Goal: Information Seeking & Learning: Find specific fact

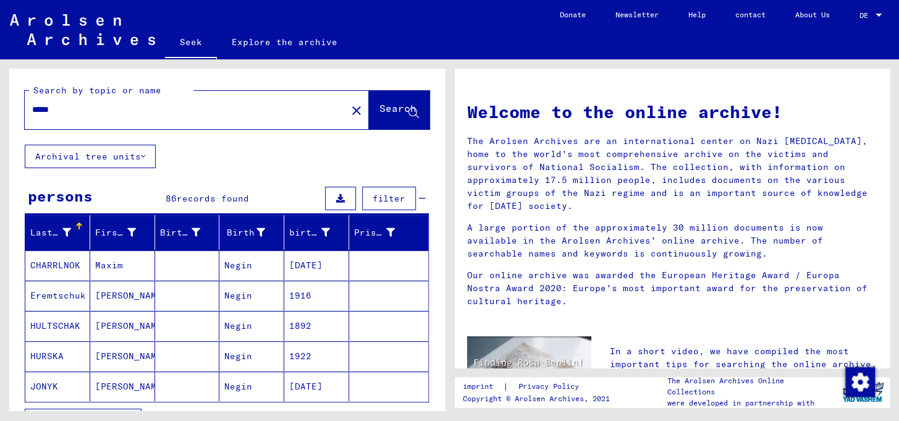
scroll to position [93, 0]
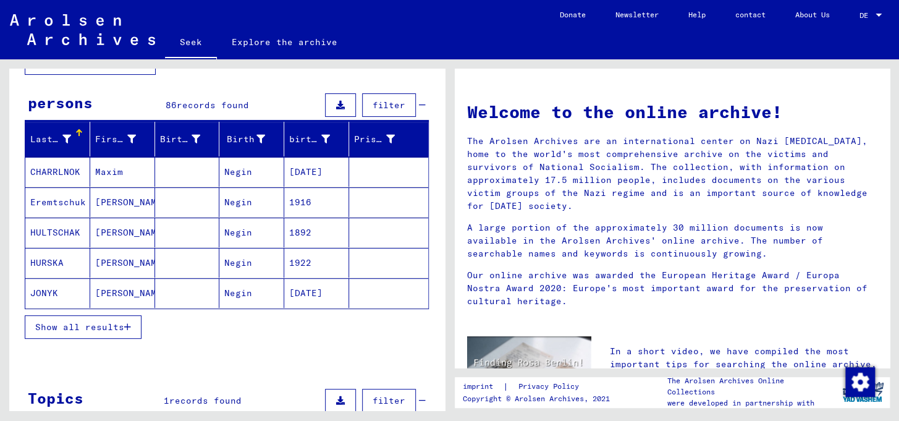
click at [226, 177] on font "Negin" at bounding box center [238, 171] width 28 height 11
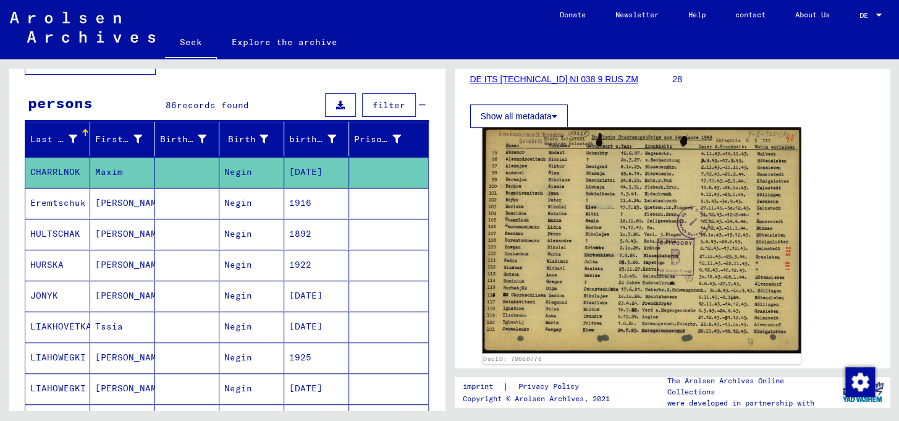
click at [630, 214] on img at bounding box center [641, 240] width 318 height 226
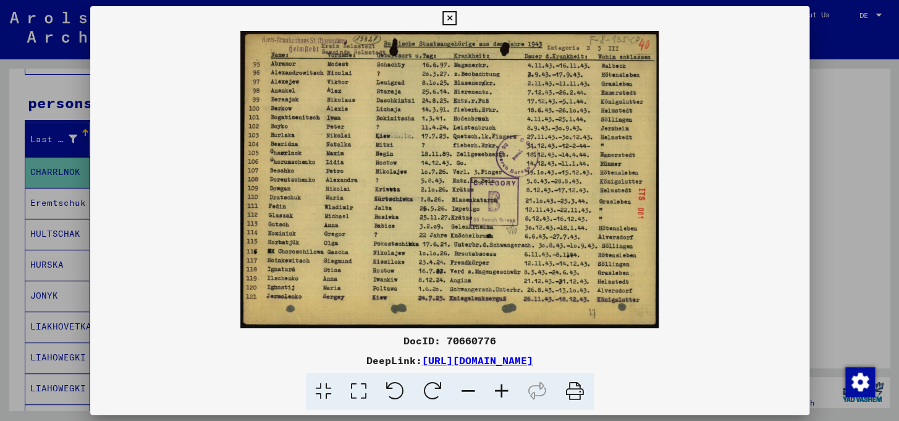
click at [511, 398] on icon at bounding box center [501, 392] width 33 height 38
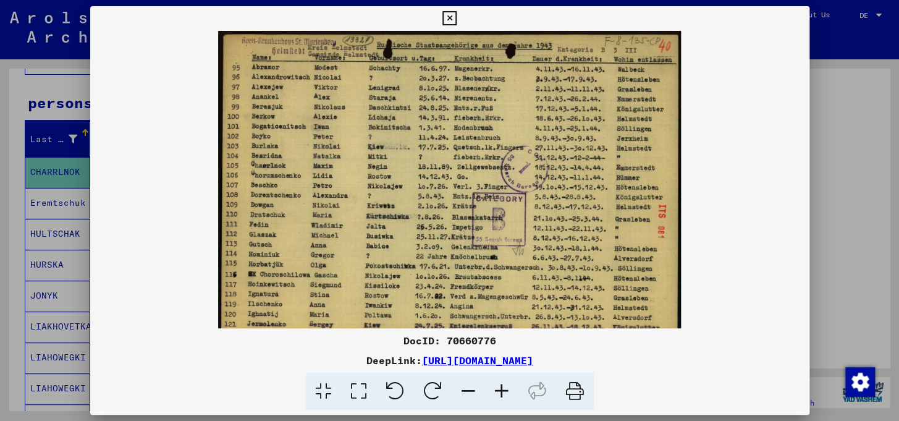
click at [511, 398] on icon at bounding box center [501, 392] width 33 height 38
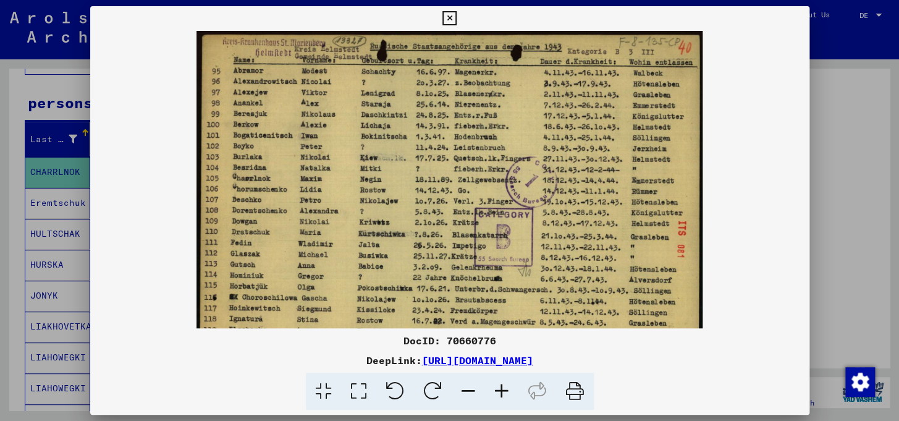
click at [511, 398] on icon at bounding box center [501, 392] width 33 height 38
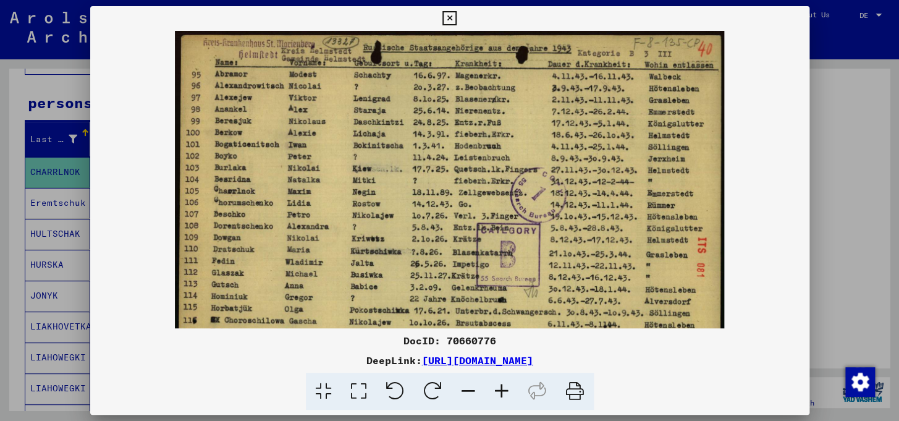
click at [511, 398] on icon at bounding box center [501, 392] width 33 height 38
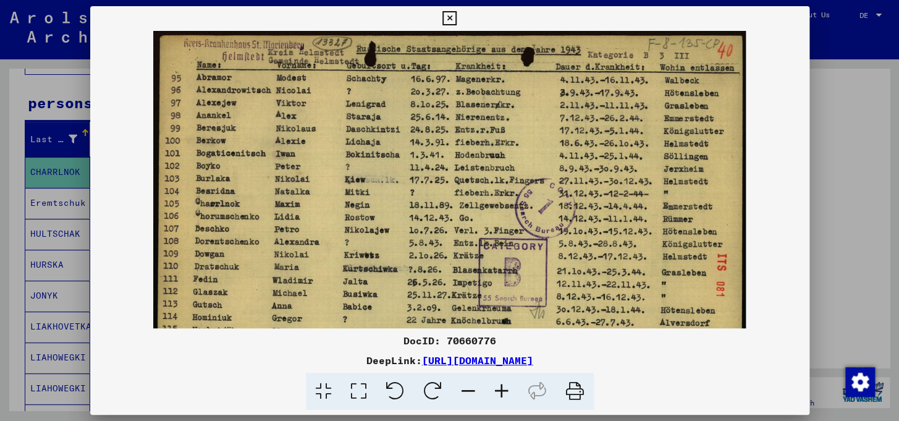
click at [511, 398] on icon at bounding box center [501, 392] width 33 height 38
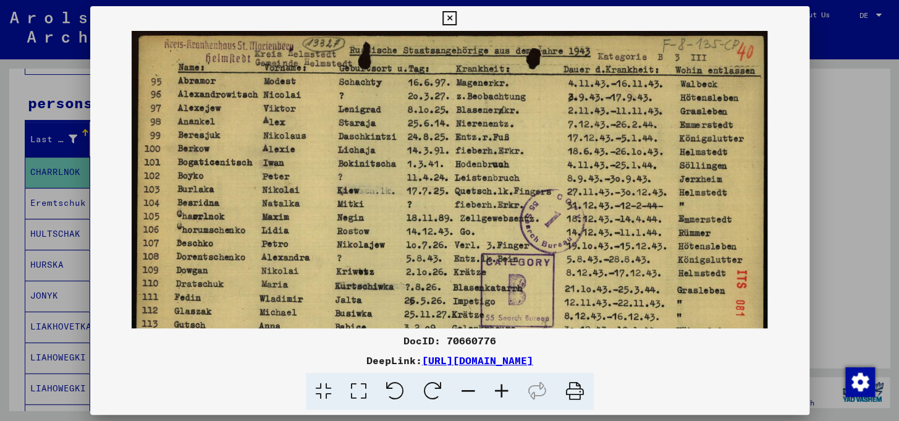
click at [511, 398] on icon at bounding box center [501, 392] width 33 height 38
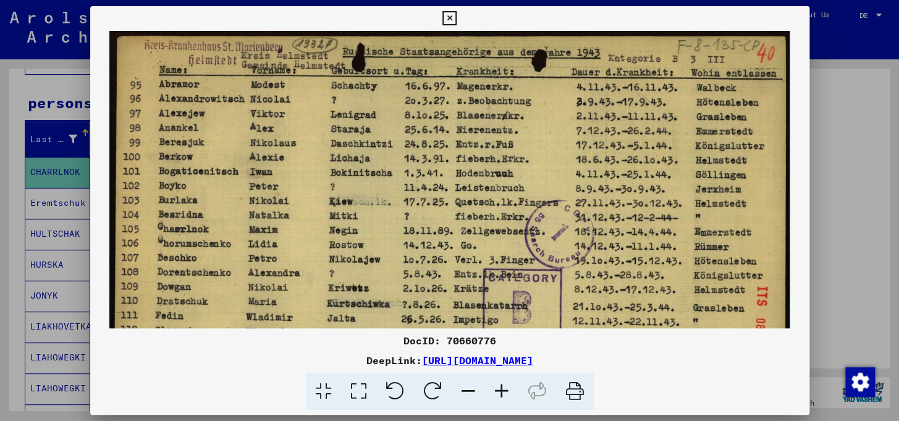
click at [511, 398] on icon at bounding box center [501, 392] width 33 height 38
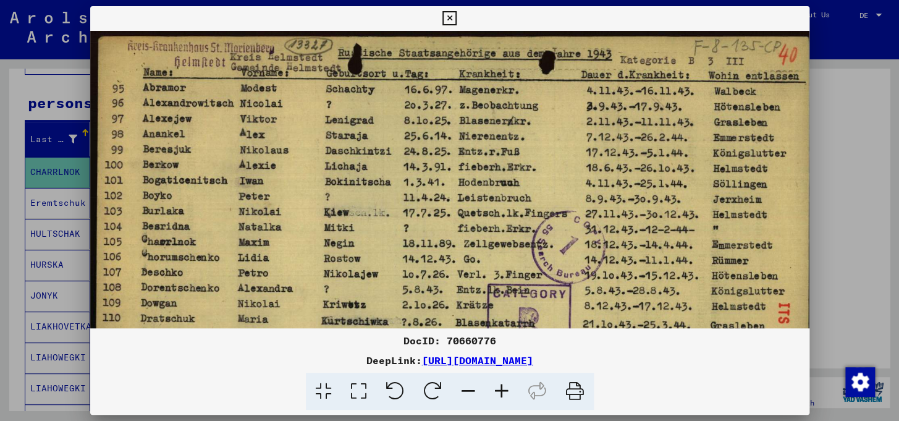
click at [511, 398] on icon at bounding box center [501, 392] width 33 height 38
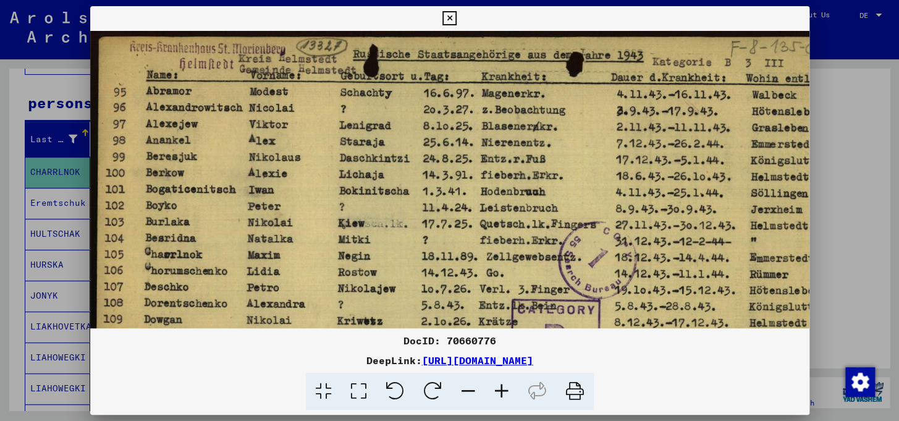
click at [445, 14] on icon at bounding box center [449, 18] width 14 height 15
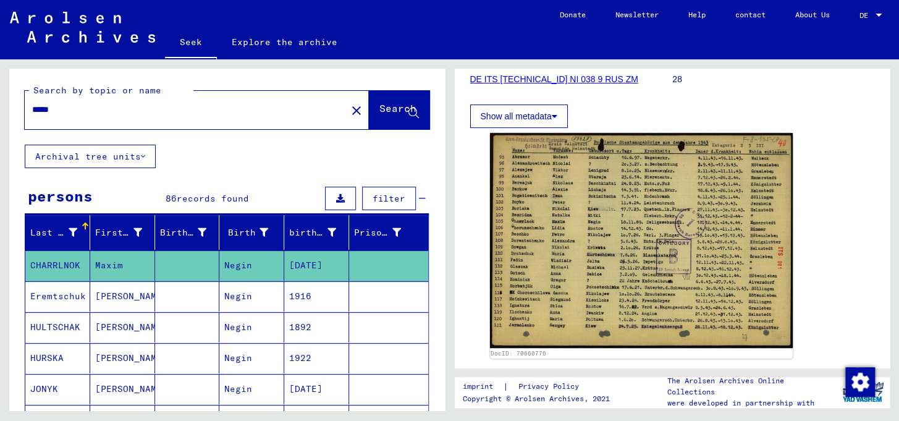
click at [157, 116] on input "*****" at bounding box center [185, 109] width 307 height 13
type input "*******"
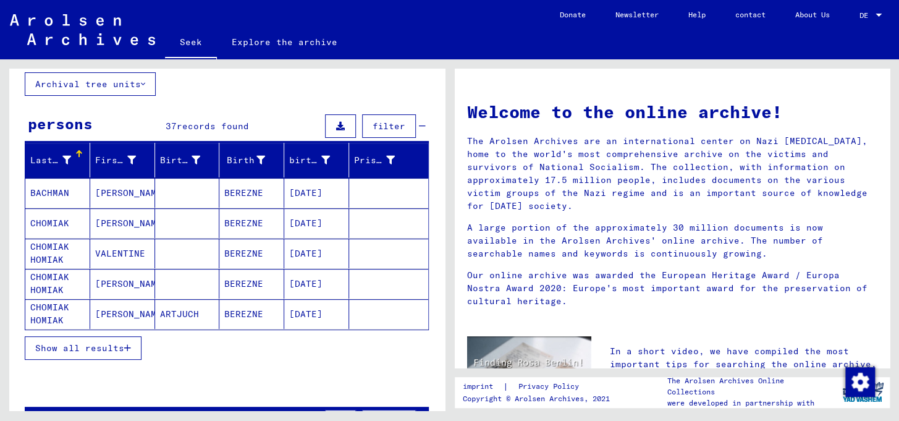
scroll to position [93, 0]
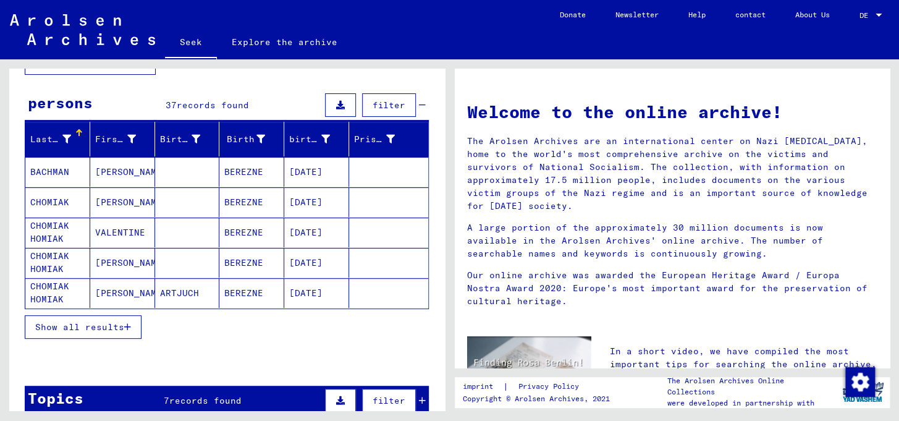
click at [117, 332] on font "Show all results" at bounding box center [79, 326] width 89 height 11
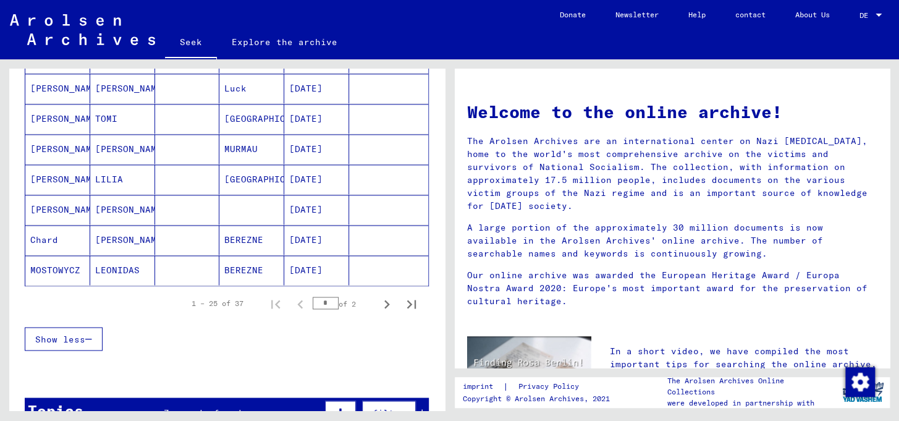
scroll to position [748, 0]
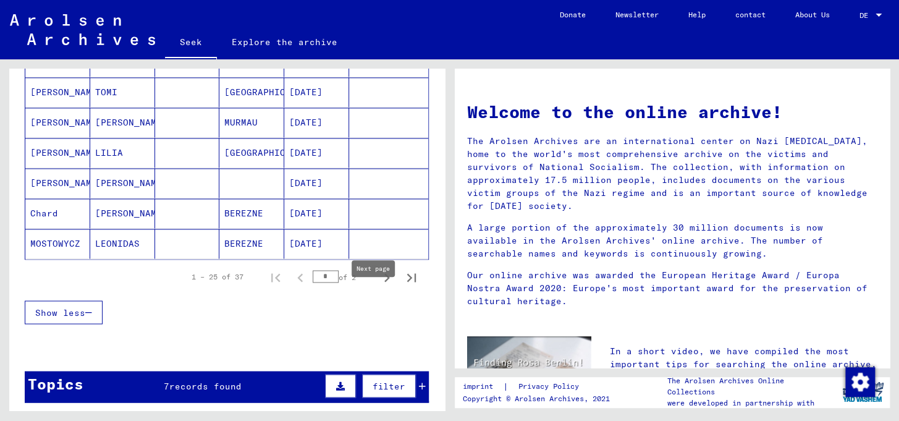
click at [378, 286] on icon "Next page" at bounding box center [386, 277] width 17 height 17
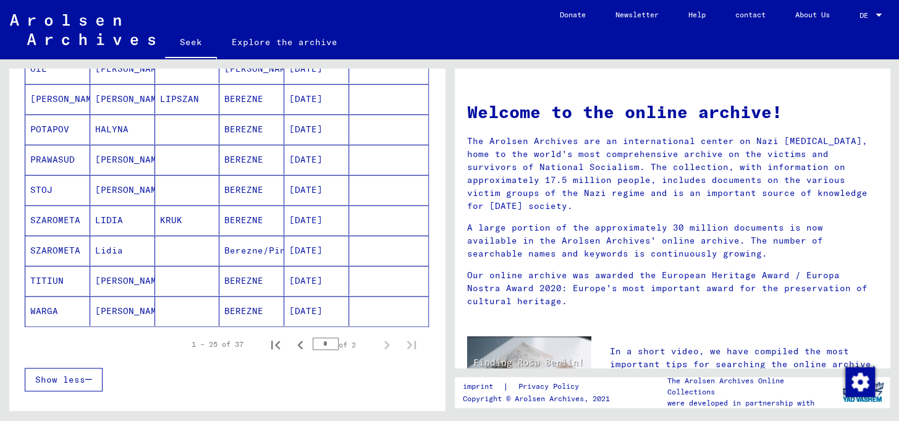
scroll to position [313, 0]
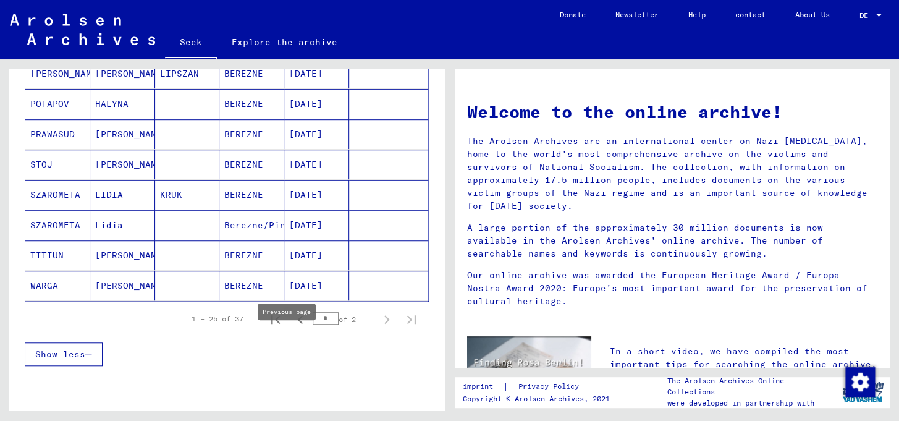
click at [292, 328] on icon "Previous page" at bounding box center [300, 319] width 17 height 17
type input "*"
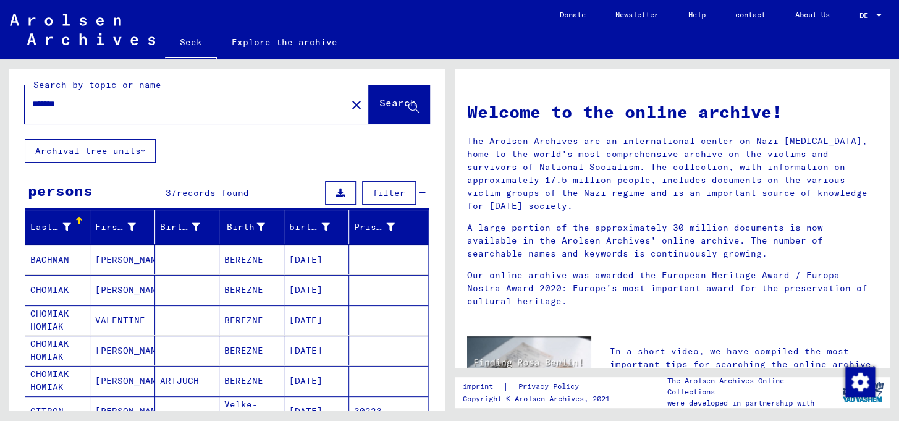
scroll to position [0, 0]
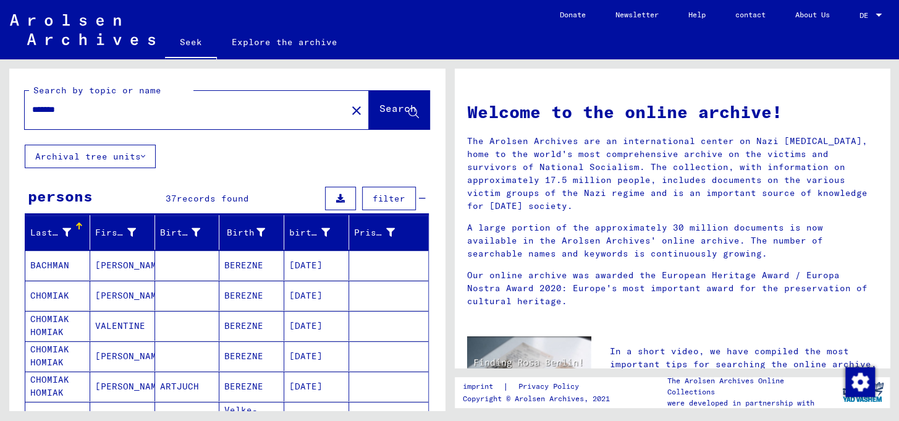
click at [101, 116] on input "*******" at bounding box center [182, 109] width 300 height 13
type input "*****"
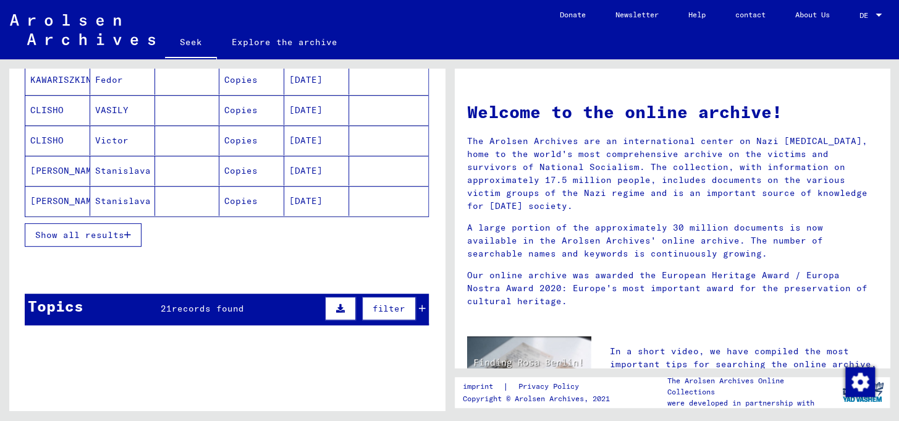
scroll to position [187, 0]
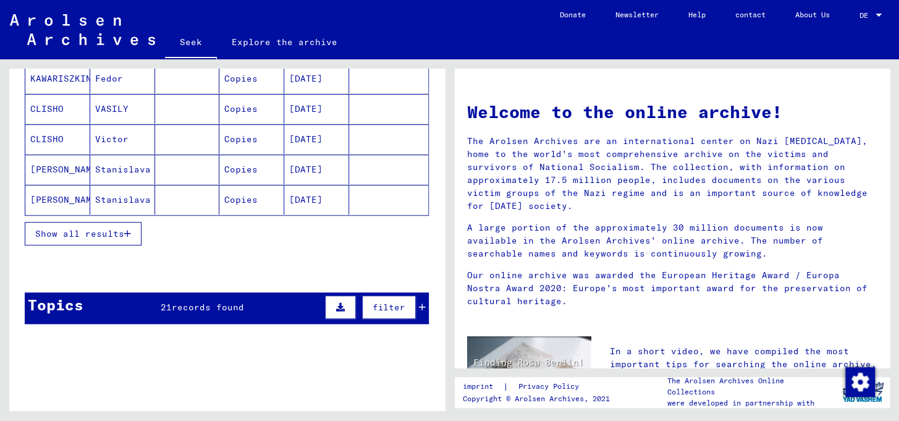
click at [124, 238] on icon "button" at bounding box center [127, 233] width 7 height 9
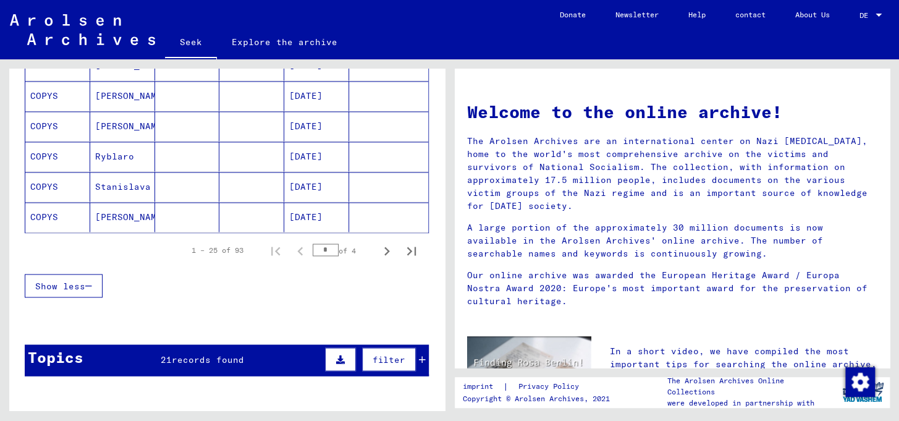
scroll to position [842, 0]
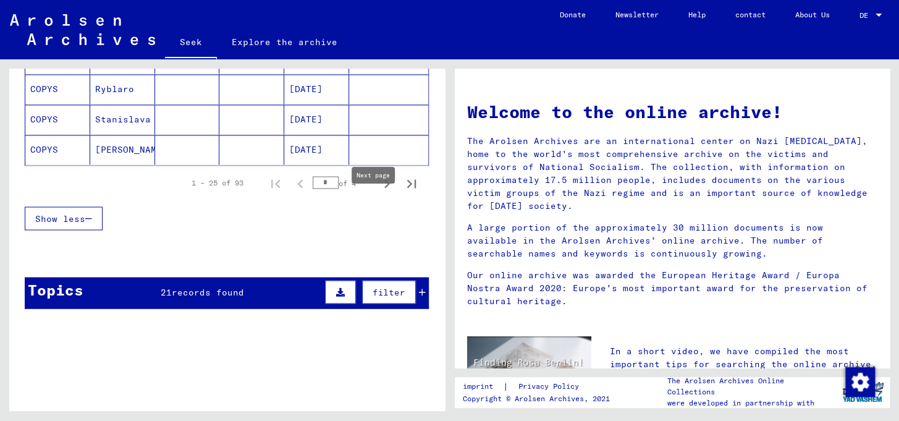
click at [378, 192] on icon "Next page" at bounding box center [386, 183] width 17 height 17
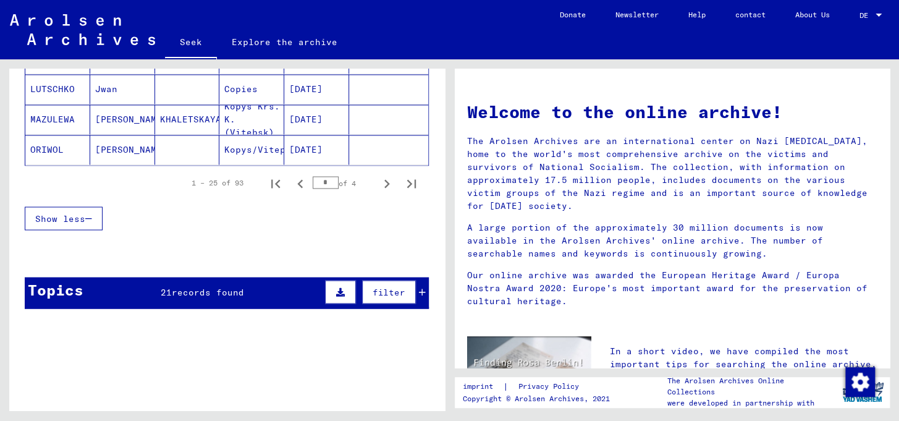
click at [378, 192] on icon "Next page" at bounding box center [386, 183] width 17 height 17
type input "*"
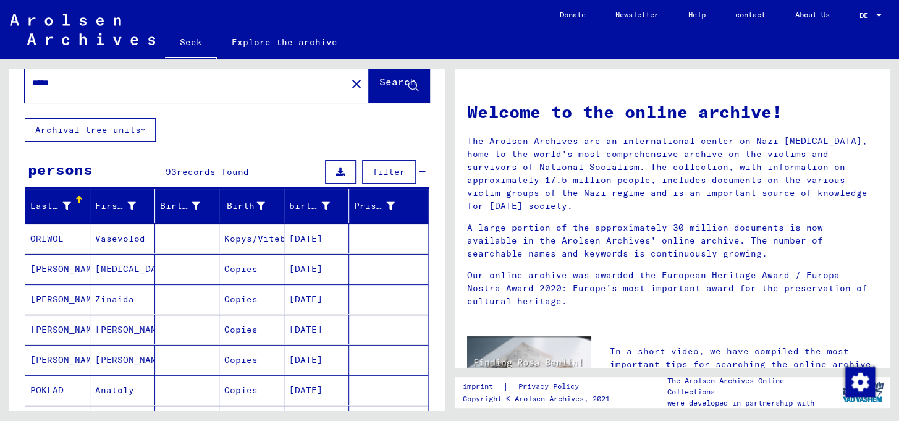
scroll to position [0, 0]
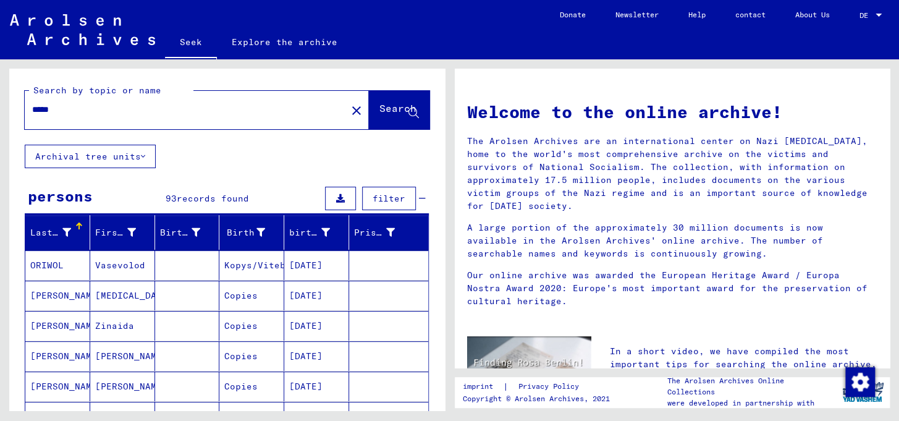
click at [243, 271] on font "Kopys/Vitebsk" at bounding box center [260, 264] width 72 height 11
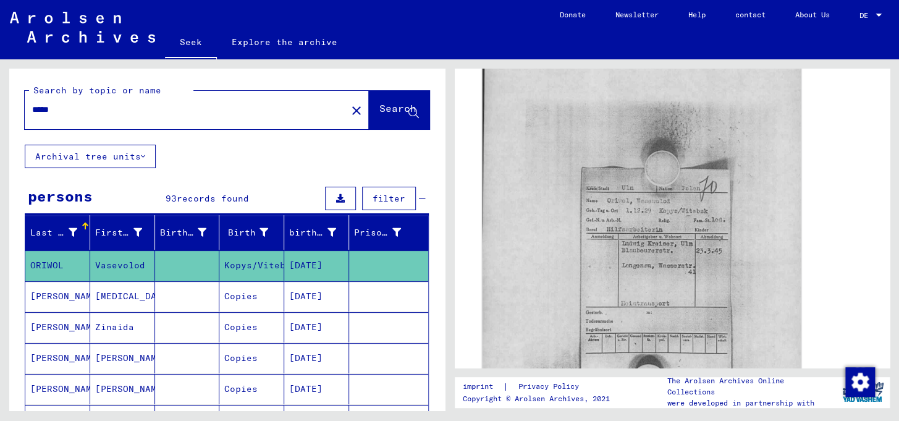
scroll to position [468, 0]
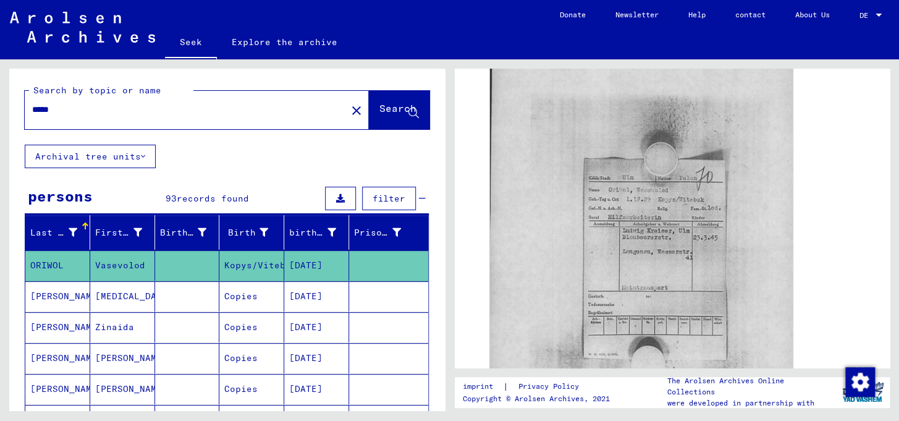
click at [86, 116] on input "*****" at bounding box center [185, 109] width 307 height 13
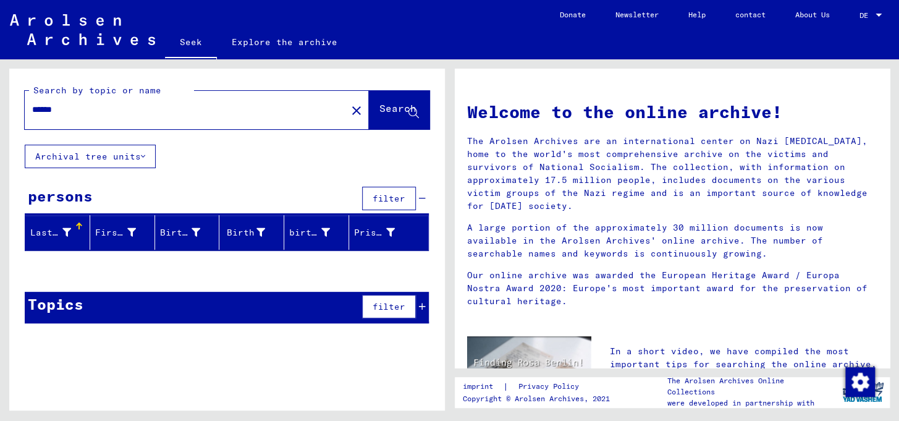
click at [124, 116] on input "******" at bounding box center [182, 109] width 300 height 13
type input "****"
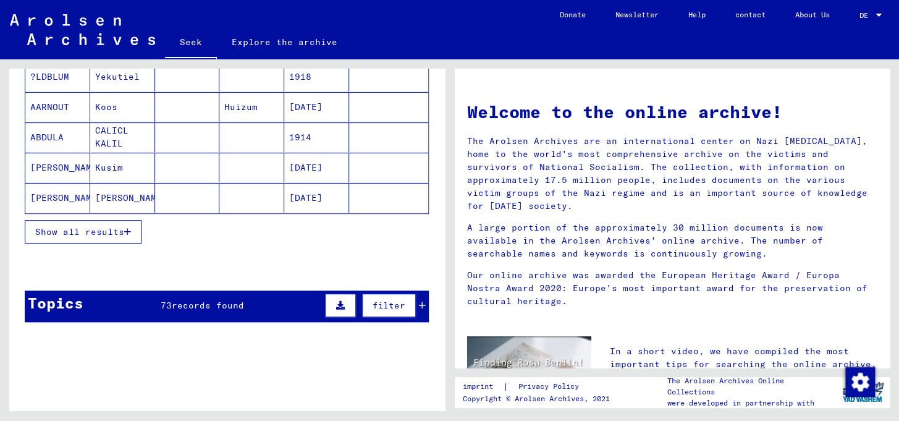
scroll to position [91, 0]
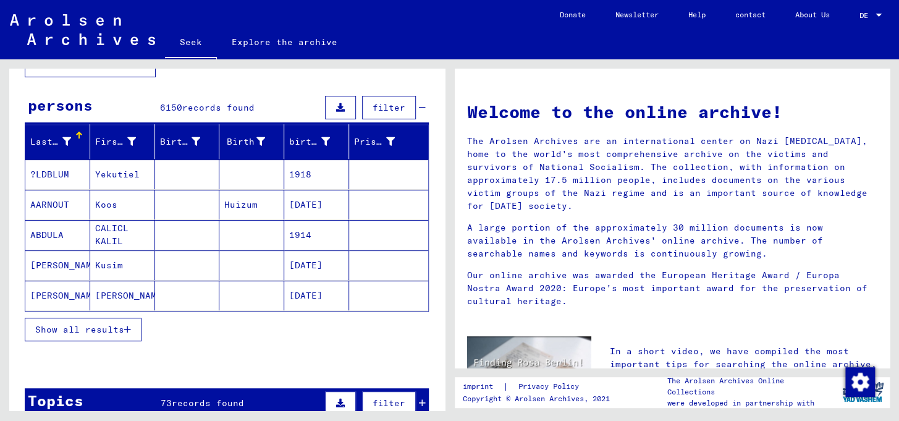
click at [86, 335] on font "Show all results" at bounding box center [79, 329] width 89 height 11
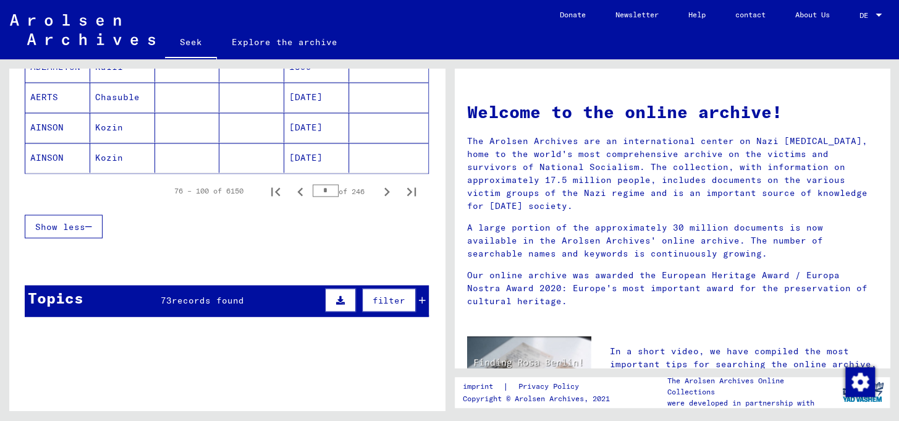
scroll to position [840, 0]
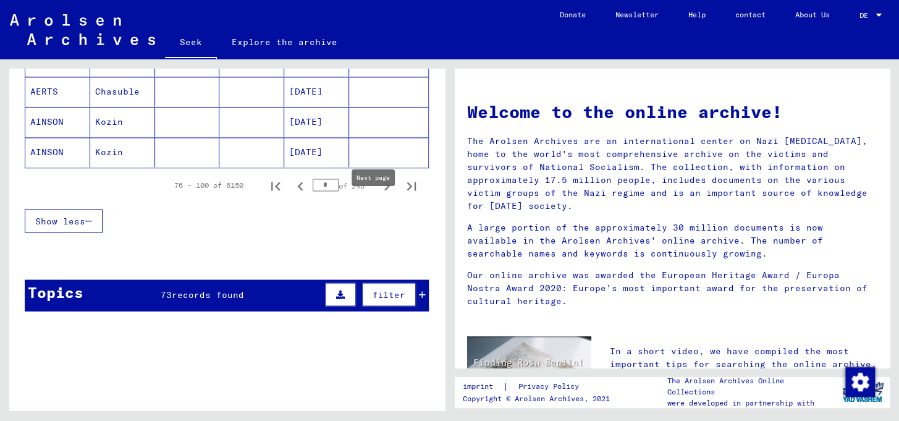
click at [378, 195] on icon "Next page" at bounding box center [386, 185] width 17 height 17
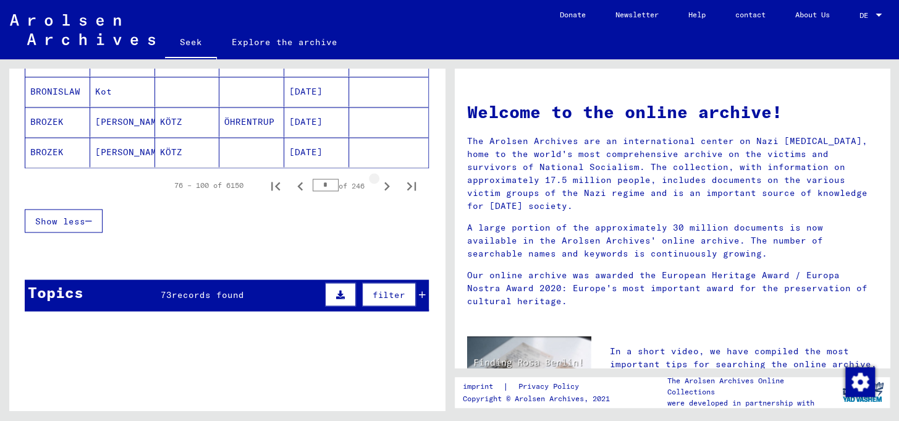
click at [378, 195] on icon "Next page" at bounding box center [386, 185] width 17 height 17
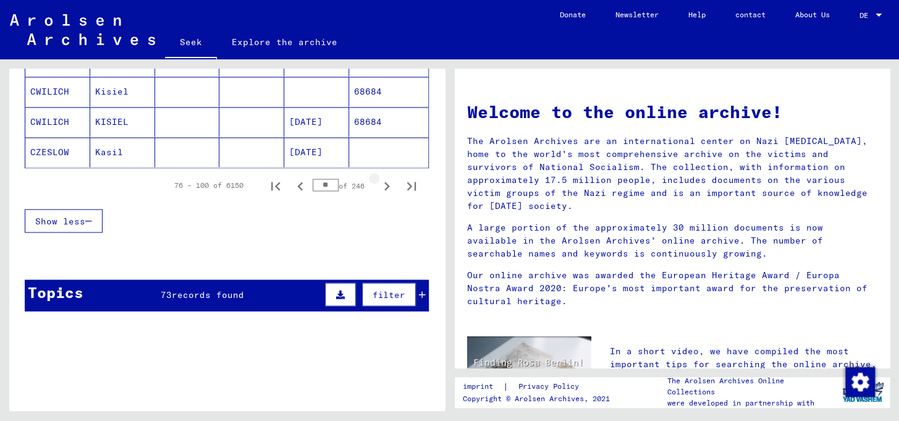
click at [384, 190] on icon "Next page" at bounding box center [387, 186] width 6 height 9
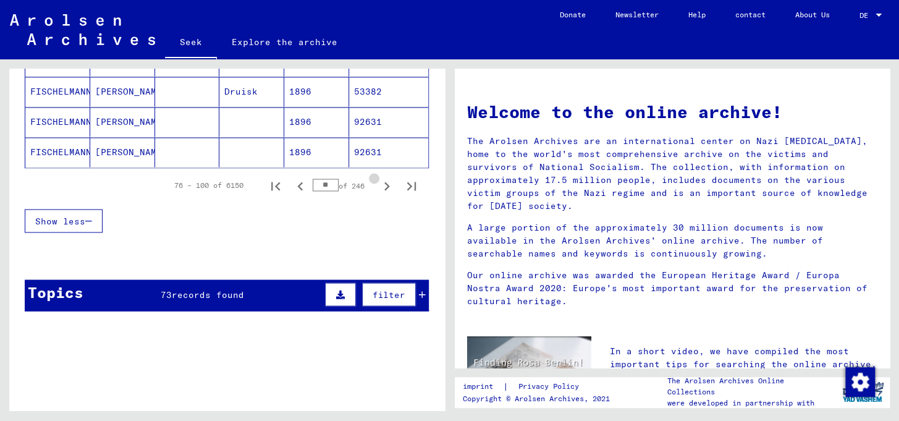
click at [384, 190] on icon "Next page" at bounding box center [387, 186] width 6 height 9
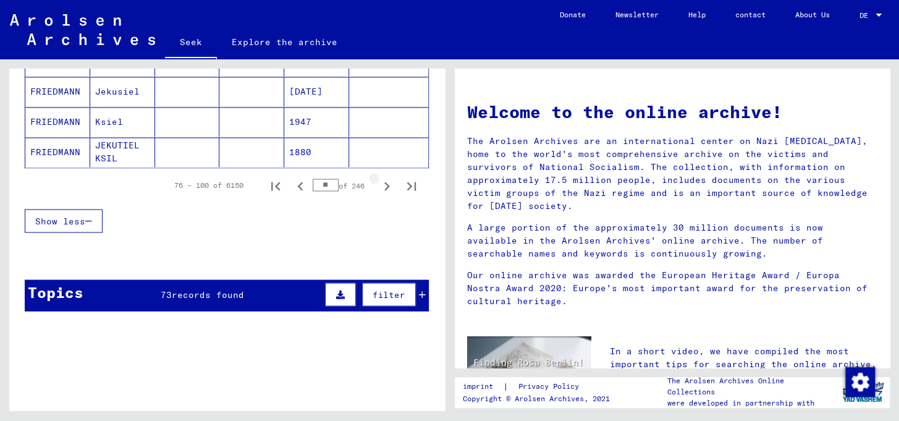
click at [384, 190] on icon "Next page" at bounding box center [387, 186] width 6 height 9
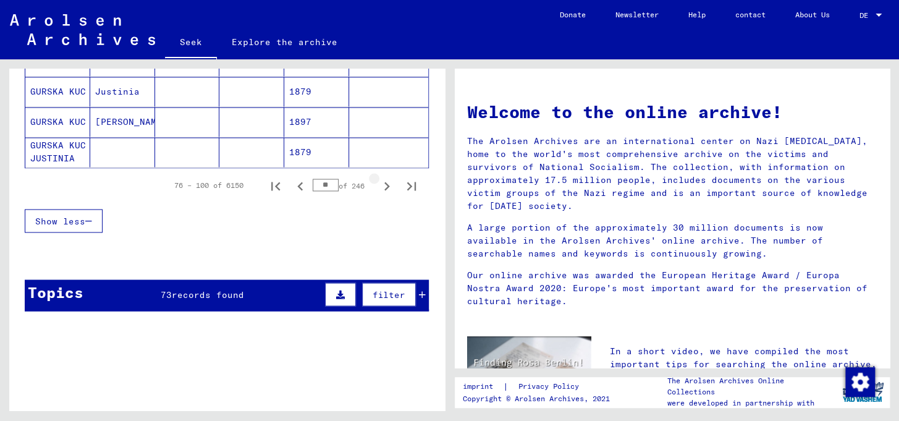
click at [384, 190] on icon "Next page" at bounding box center [387, 186] width 6 height 9
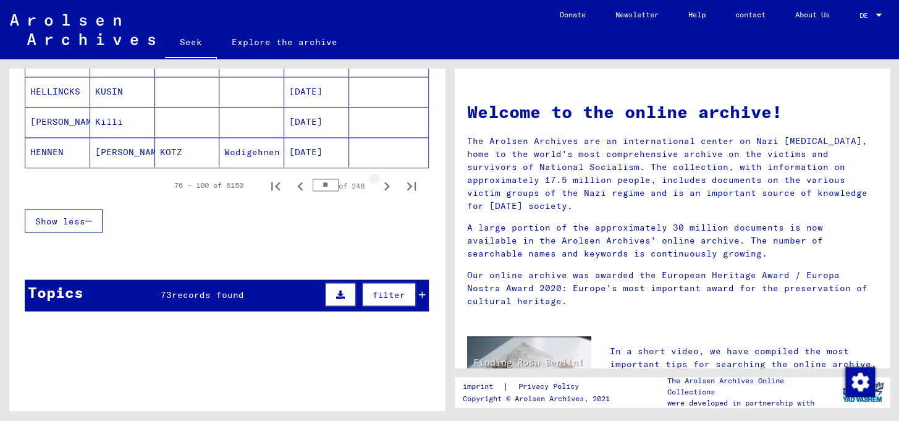
click at [384, 190] on icon "Next page" at bounding box center [387, 186] width 6 height 9
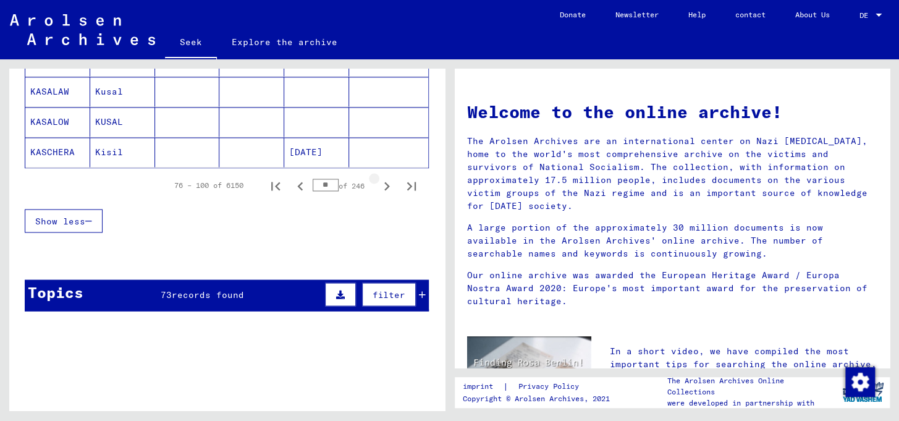
click at [384, 190] on icon "Next page" at bounding box center [387, 186] width 6 height 9
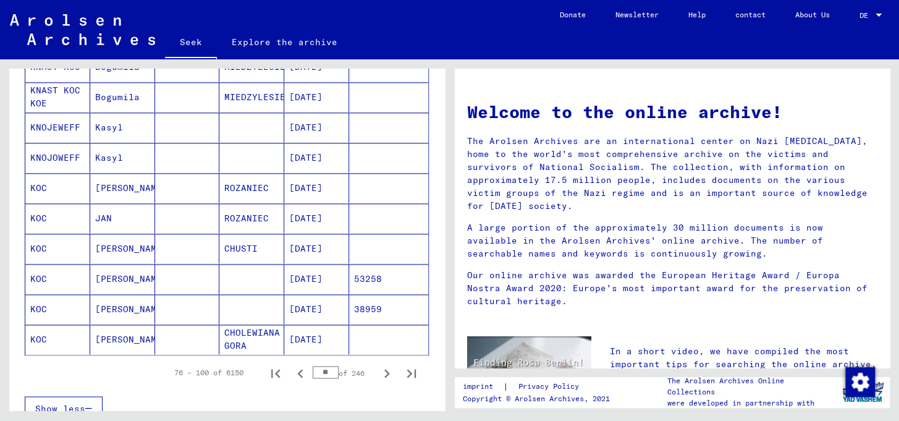
scroll to position [746, 0]
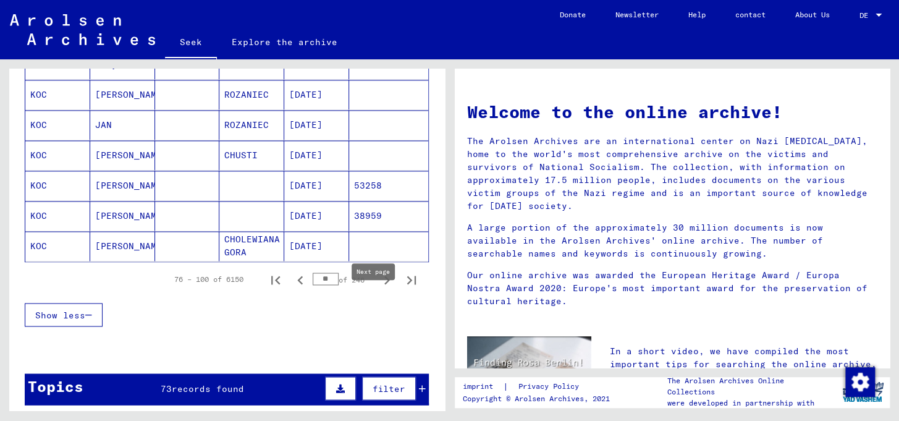
click at [384, 284] on icon "Next page" at bounding box center [387, 280] width 6 height 9
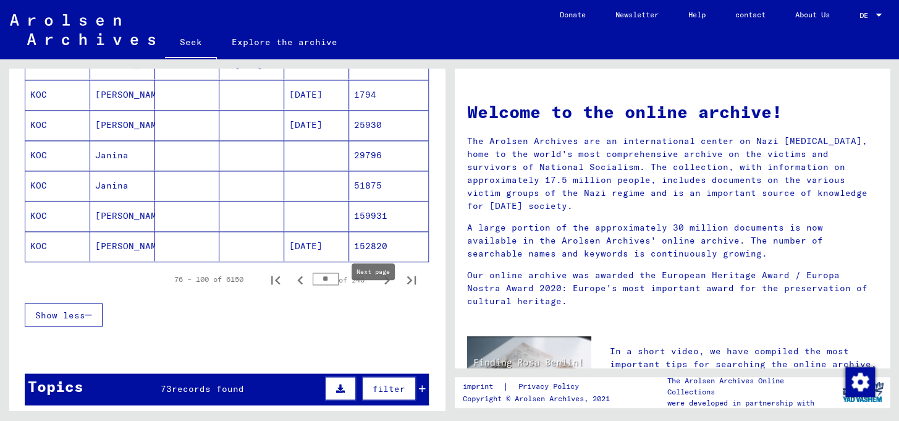
click at [384, 284] on icon "Next page" at bounding box center [387, 280] width 6 height 9
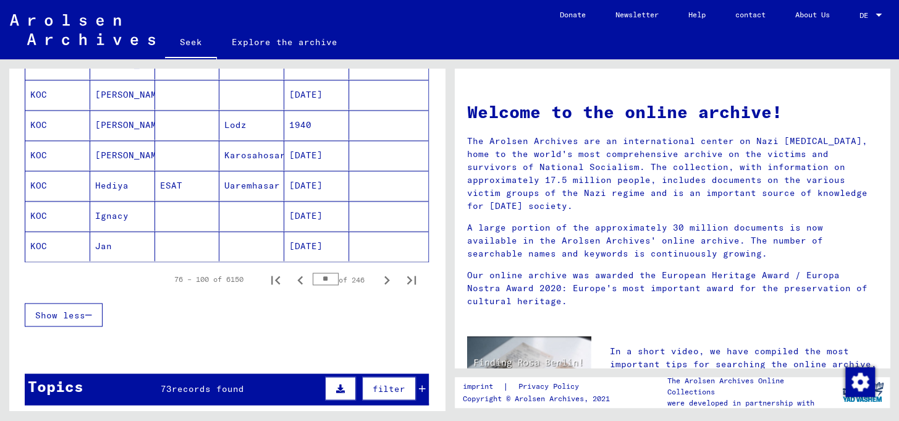
click at [384, 284] on icon "Next page" at bounding box center [387, 280] width 6 height 9
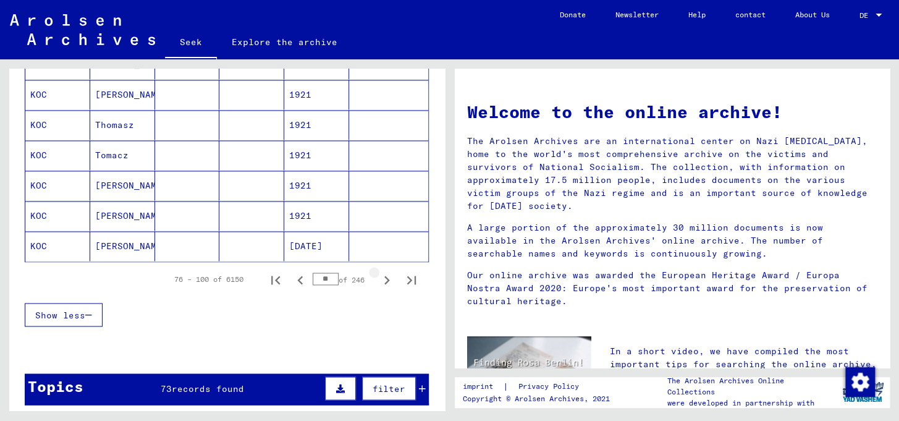
click at [384, 284] on icon "Next page" at bounding box center [387, 280] width 6 height 9
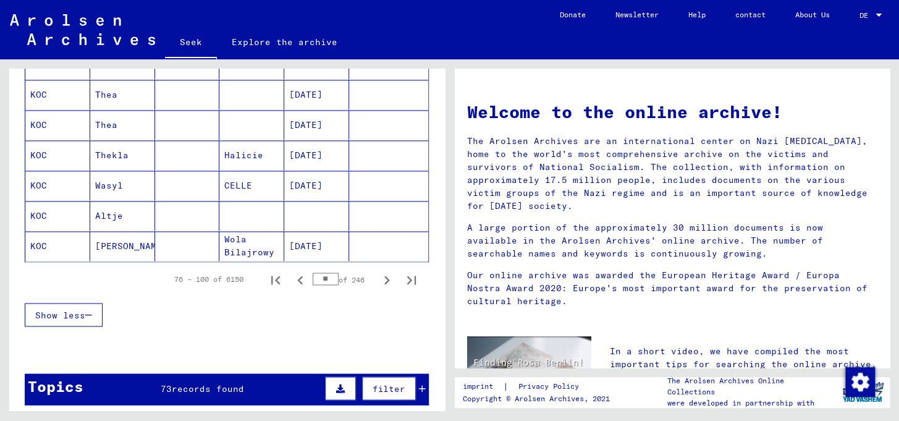
click at [384, 284] on icon "Next page" at bounding box center [387, 280] width 6 height 9
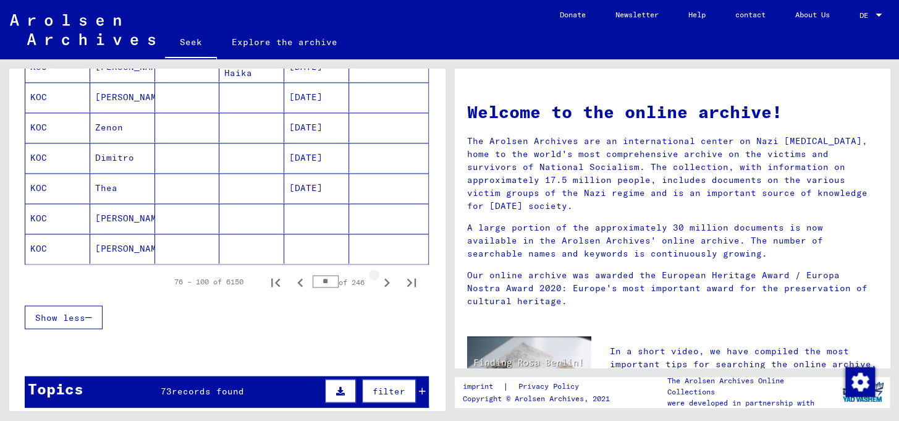
scroll to position [748, 0]
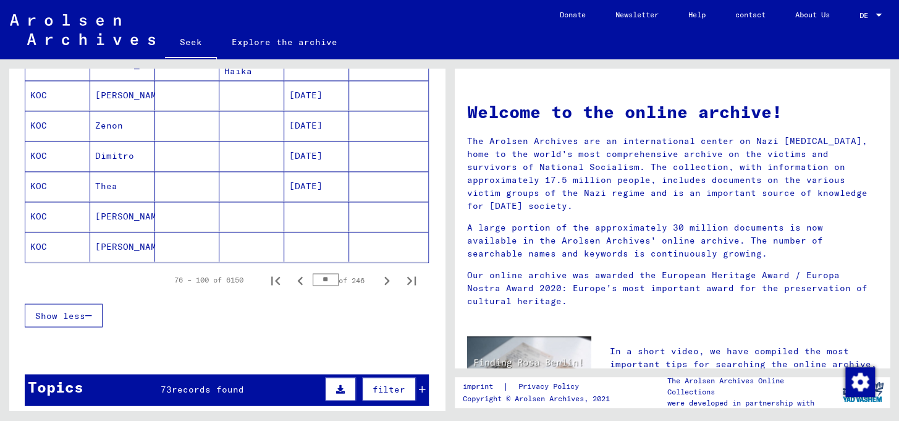
click at [384, 285] on icon "Next page" at bounding box center [387, 280] width 6 height 9
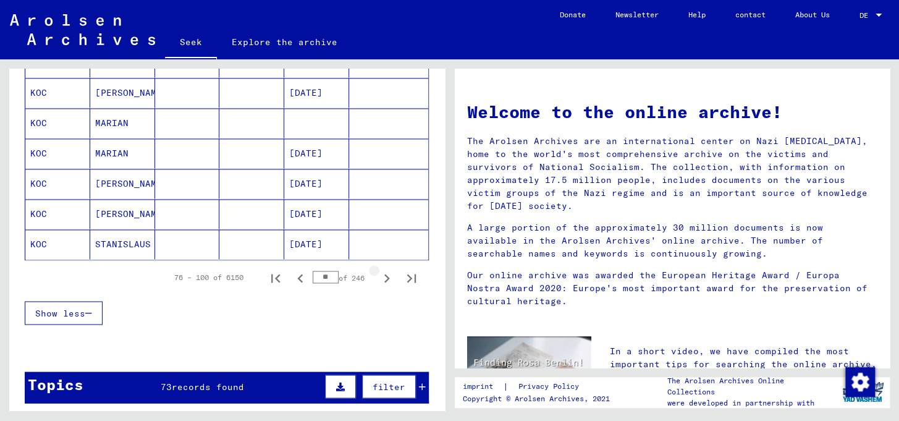
scroll to position [746, 0]
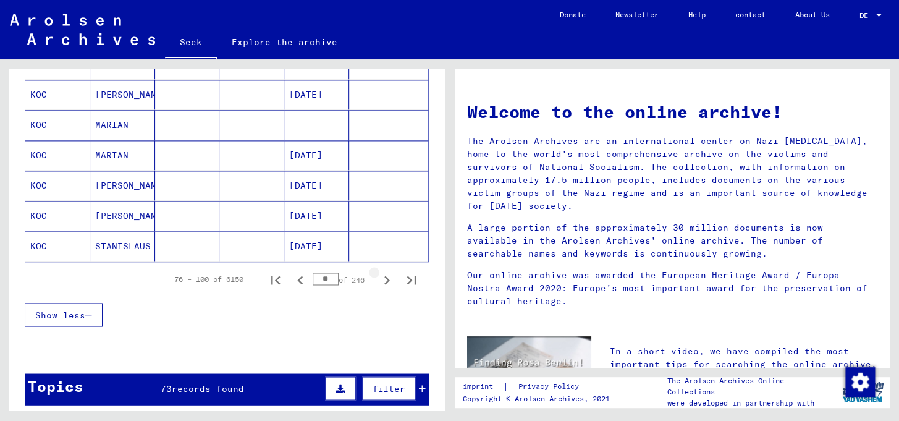
click at [378, 289] on icon "Next page" at bounding box center [386, 279] width 17 height 17
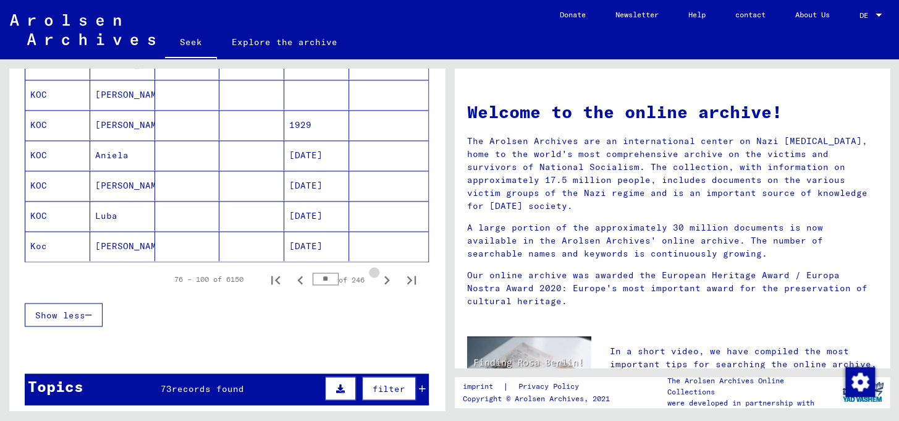
click at [378, 289] on icon "Next page" at bounding box center [386, 279] width 17 height 17
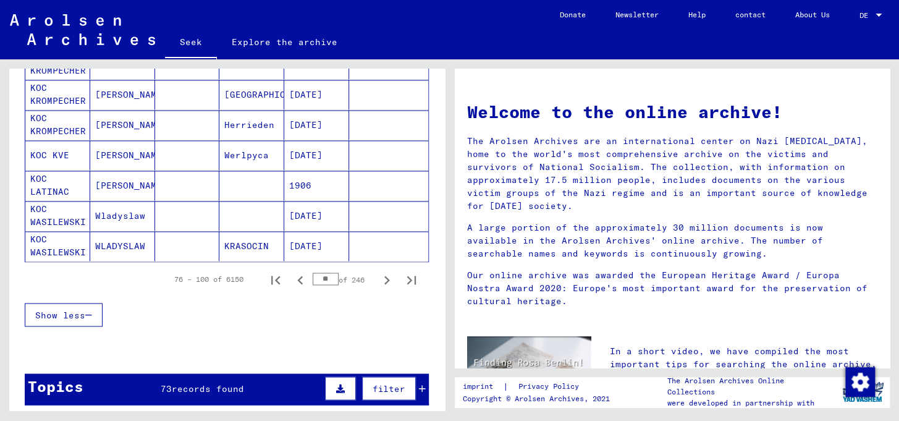
click at [378, 289] on icon "Next page" at bounding box center [386, 279] width 17 height 17
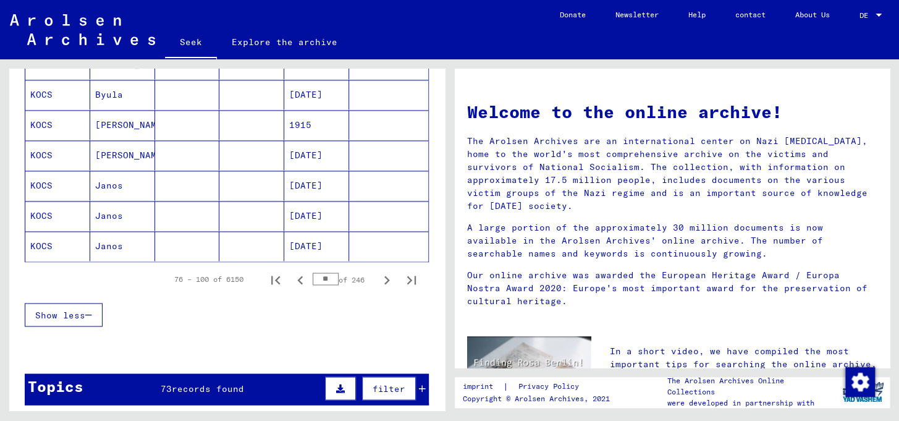
click at [378, 289] on icon "Next page" at bounding box center [386, 279] width 17 height 17
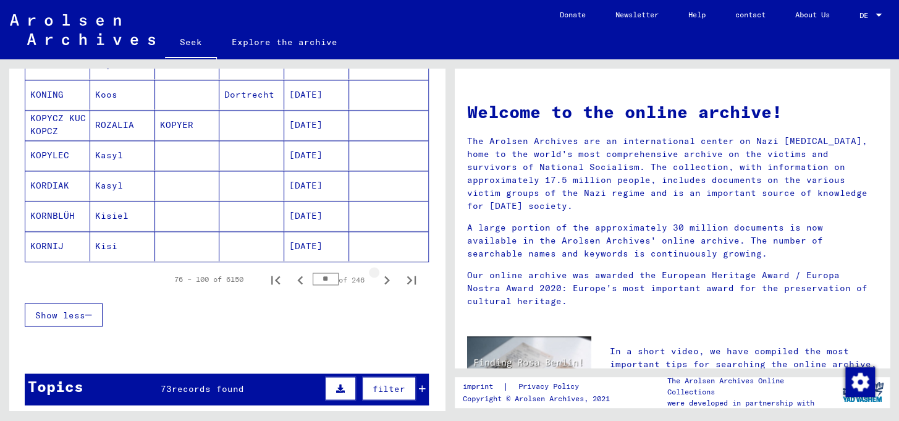
click at [378, 289] on icon "Next page" at bounding box center [386, 279] width 17 height 17
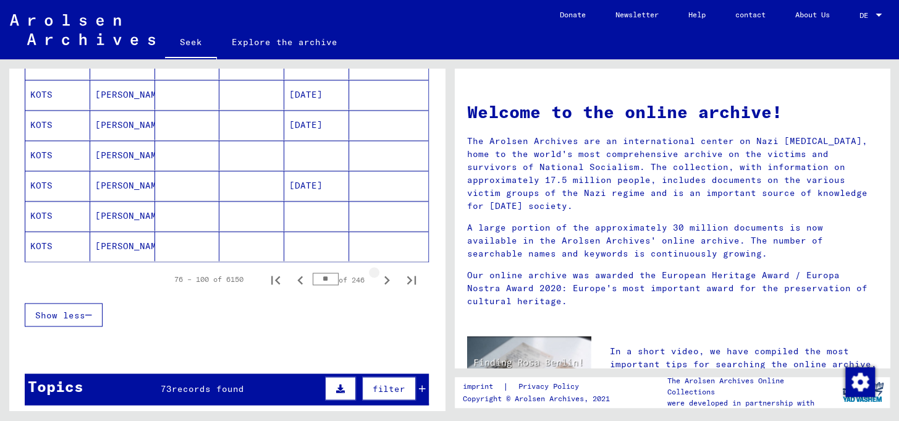
click at [378, 289] on icon "Next page" at bounding box center [386, 279] width 17 height 17
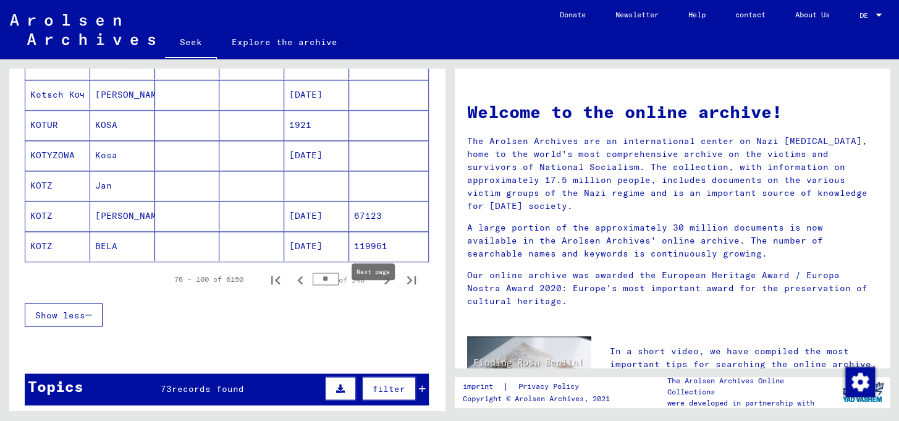
click at [378, 289] on icon "Next page" at bounding box center [386, 279] width 17 height 17
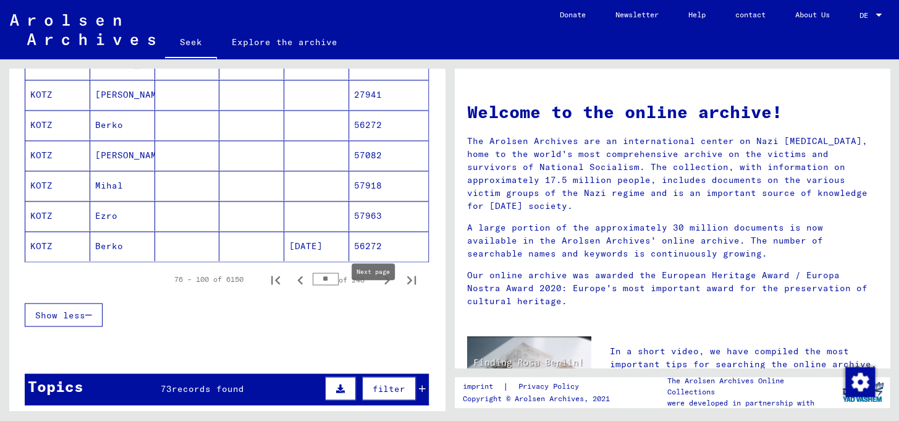
click at [378, 289] on icon "Next page" at bounding box center [386, 279] width 17 height 17
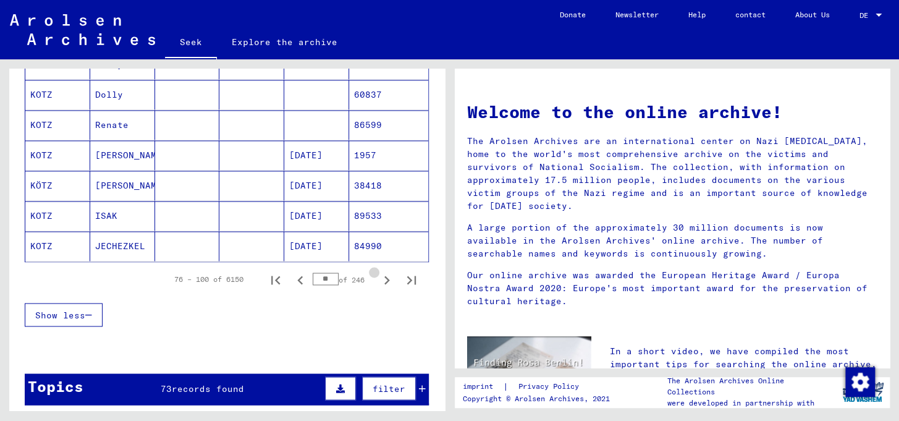
click at [378, 289] on icon "Next page" at bounding box center [386, 279] width 17 height 17
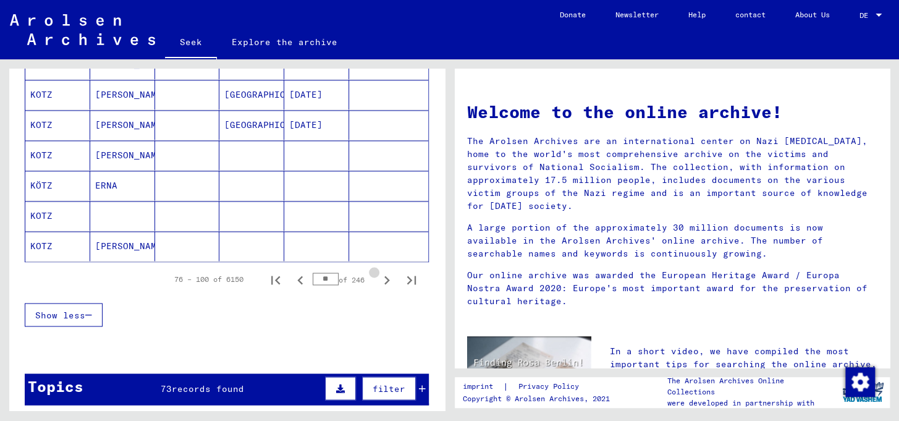
click at [378, 289] on icon "Next page" at bounding box center [386, 279] width 17 height 17
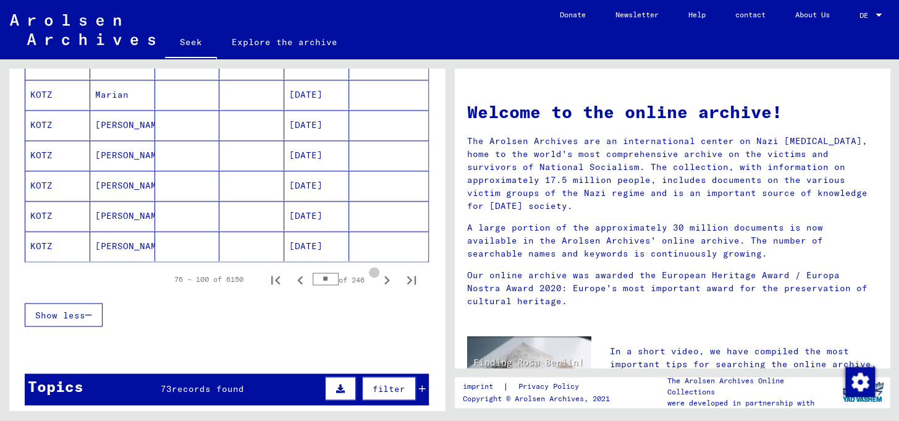
click at [378, 289] on icon "Next page" at bounding box center [386, 279] width 17 height 17
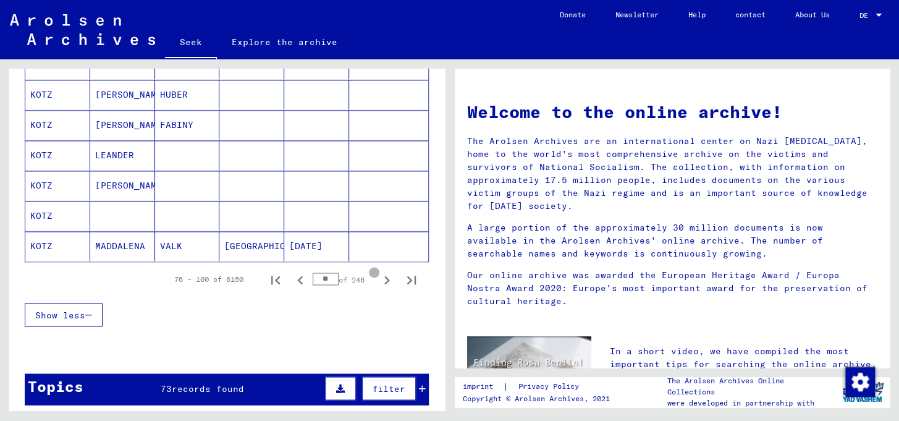
click at [378, 289] on icon "Next page" at bounding box center [386, 279] width 17 height 17
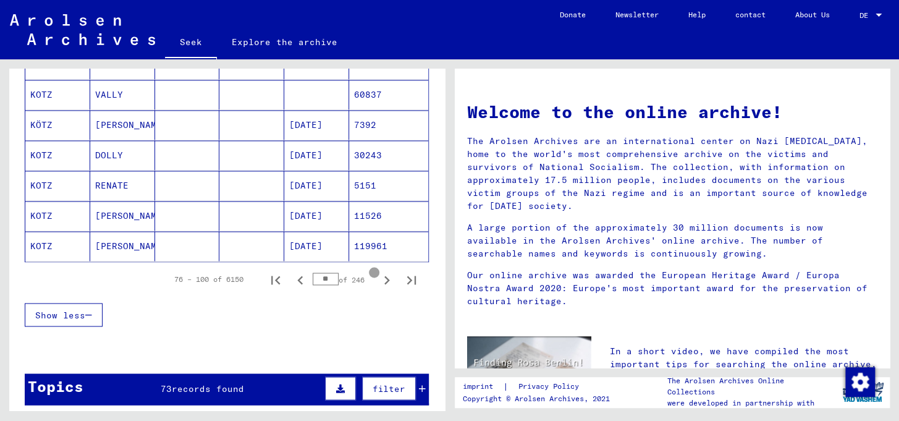
click at [378, 289] on icon "Next page" at bounding box center [386, 279] width 17 height 17
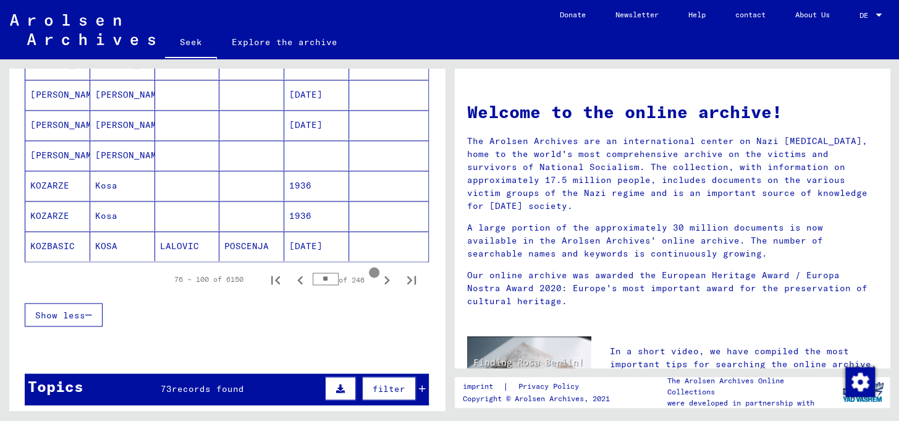
click at [378, 289] on icon "Next page" at bounding box center [386, 279] width 17 height 17
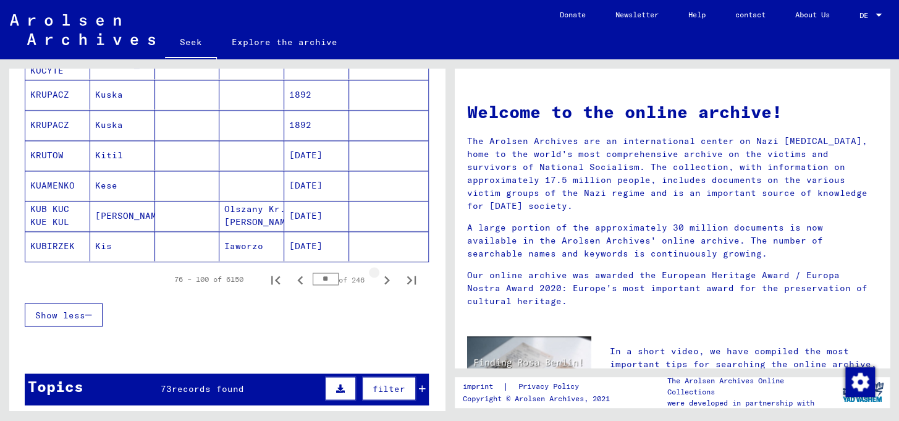
click at [378, 289] on icon "Next page" at bounding box center [386, 279] width 17 height 17
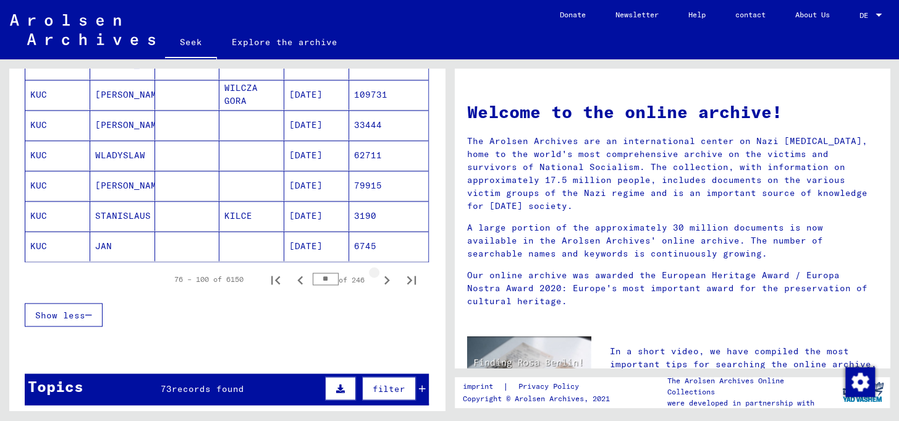
click at [378, 289] on icon "Next page" at bounding box center [386, 279] width 17 height 17
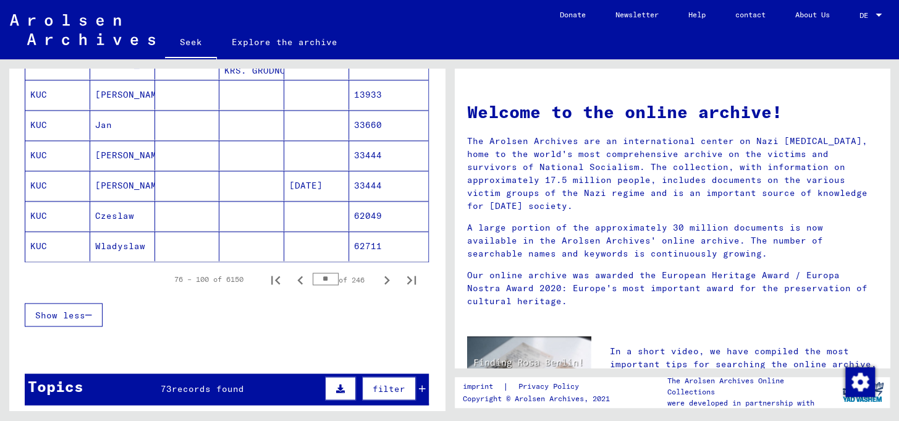
click at [378, 289] on icon "Next page" at bounding box center [386, 279] width 17 height 17
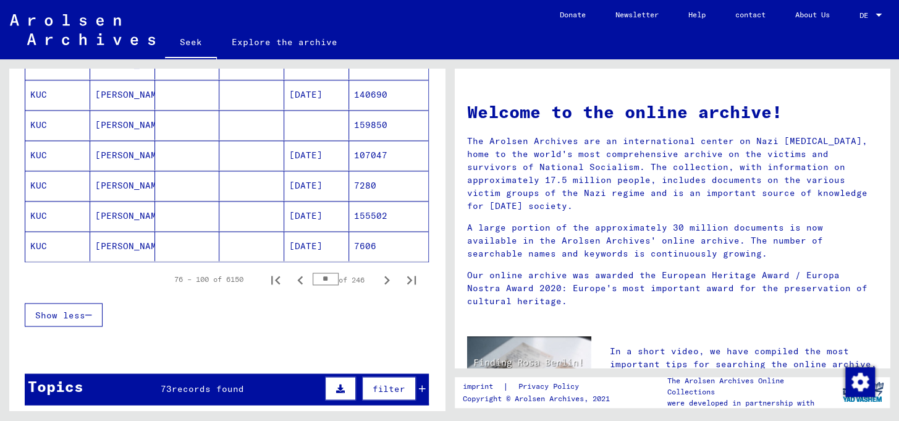
click at [378, 289] on icon "Next page" at bounding box center [386, 279] width 17 height 17
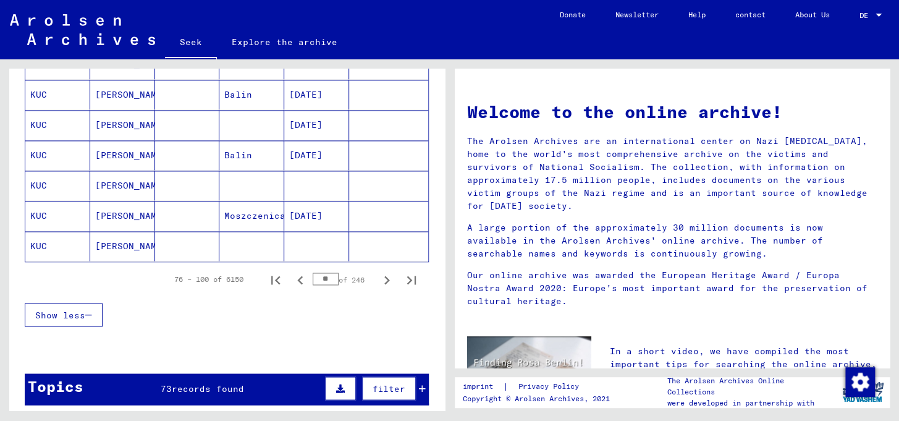
click at [378, 289] on icon "Next page" at bounding box center [386, 279] width 17 height 17
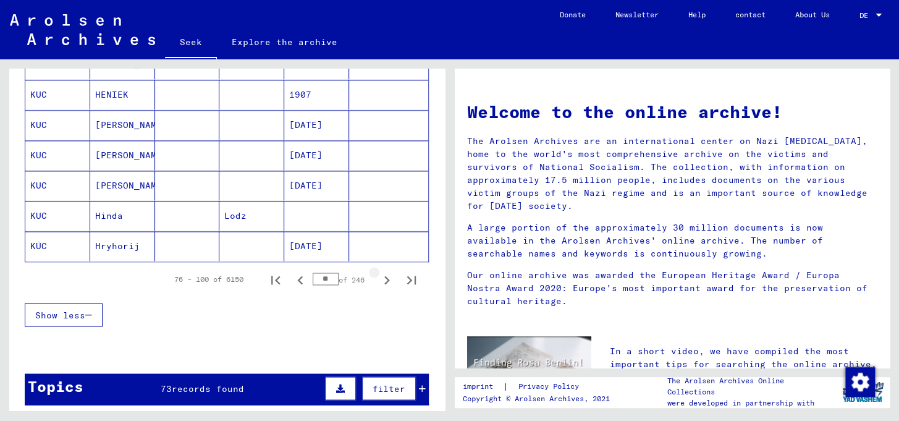
click at [378, 289] on icon "Next page" at bounding box center [386, 279] width 17 height 17
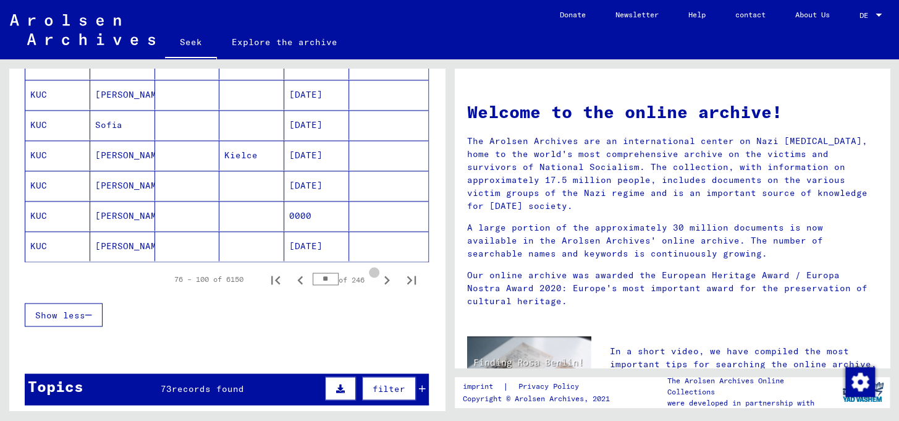
click at [378, 289] on icon "Next page" at bounding box center [386, 279] width 17 height 17
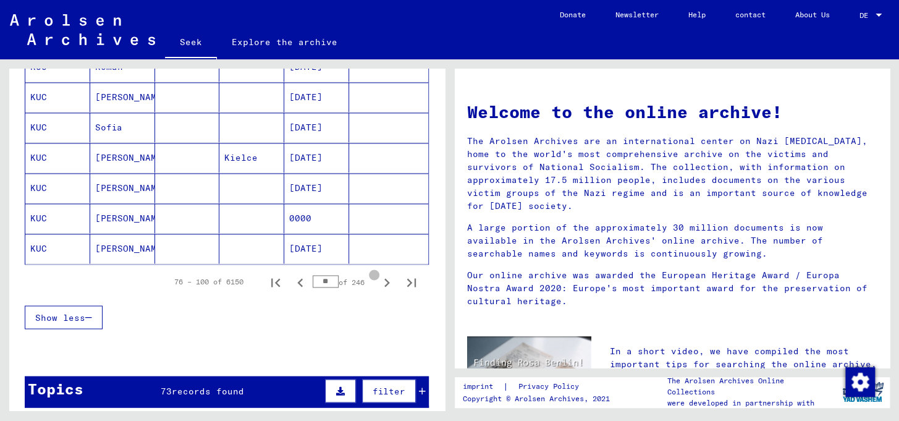
click at [378, 291] on icon "Next page" at bounding box center [386, 282] width 17 height 17
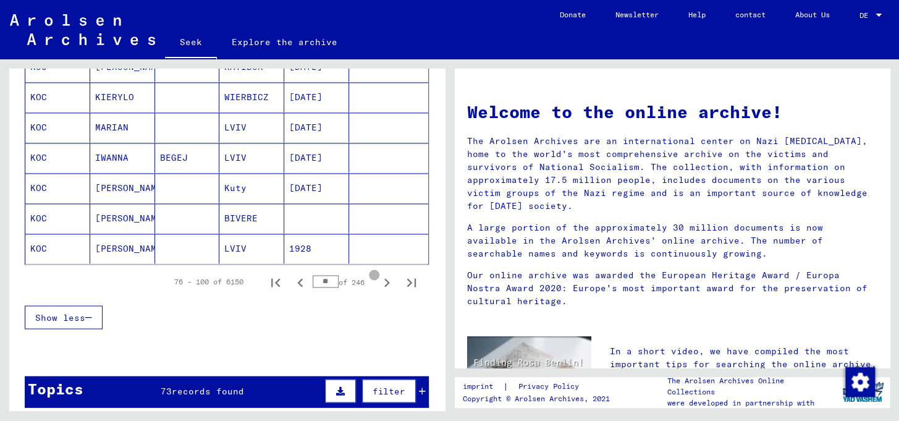
click at [378, 291] on icon "Next page" at bounding box center [386, 282] width 17 height 17
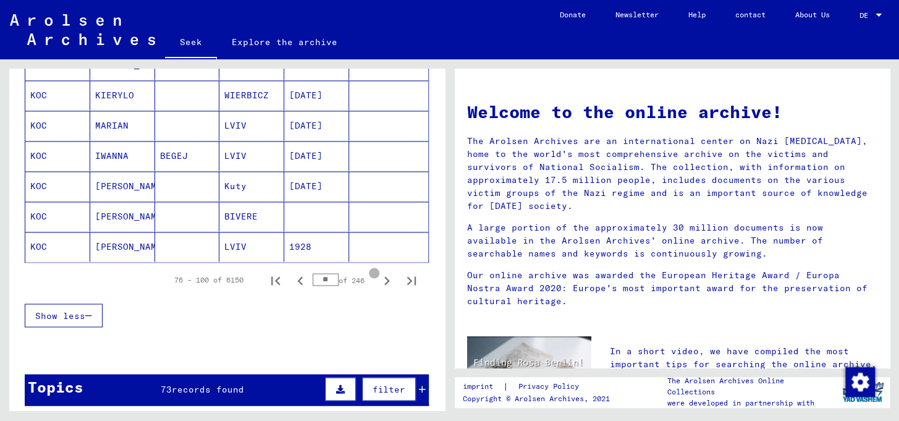
click at [378, 289] on icon "Next page" at bounding box center [386, 280] width 17 height 17
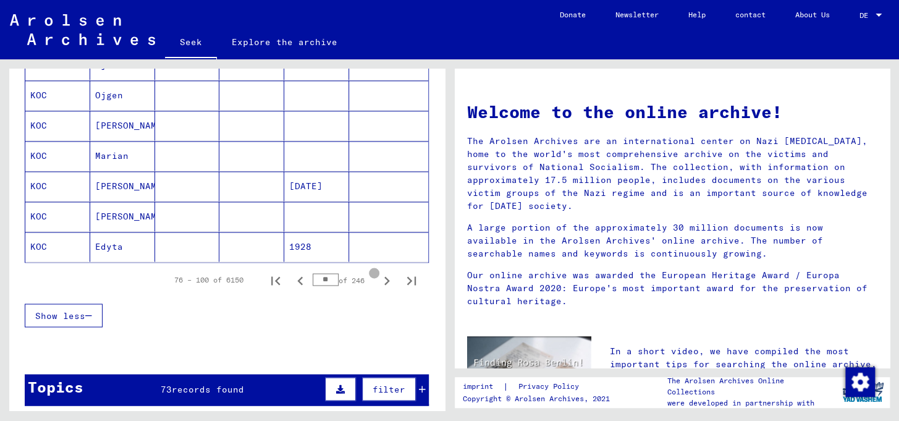
click at [378, 289] on icon "Next page" at bounding box center [386, 280] width 17 height 17
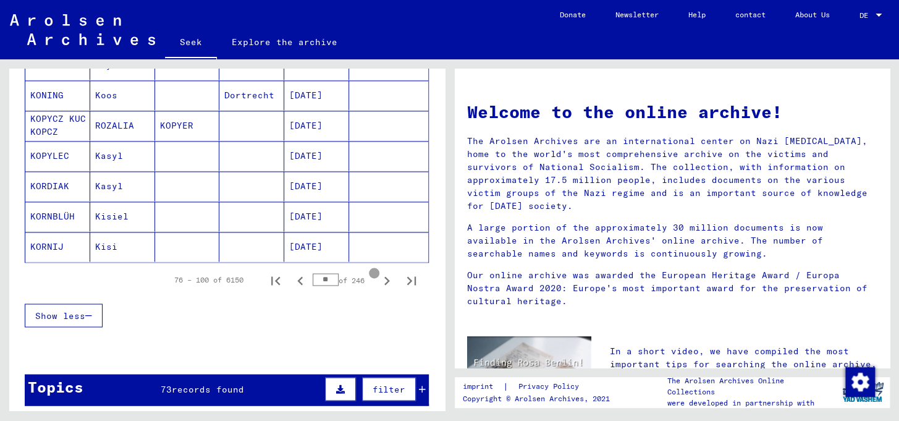
click at [378, 289] on icon "Next page" at bounding box center [386, 280] width 17 height 17
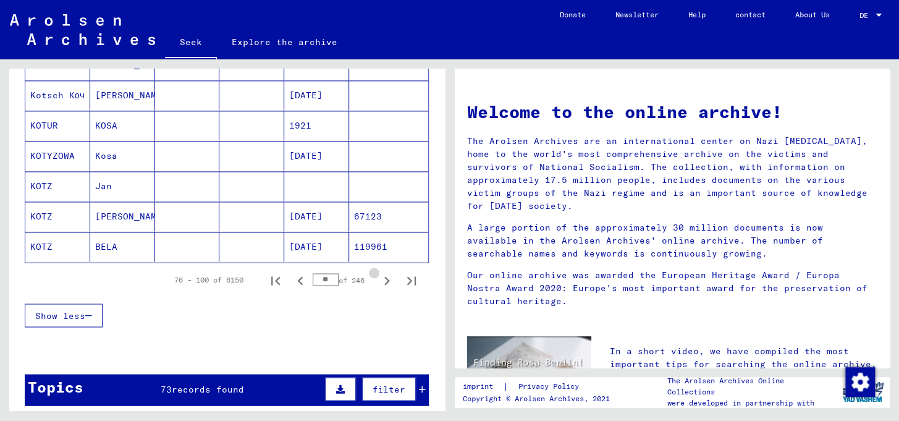
click at [378, 289] on icon "Next page" at bounding box center [386, 280] width 17 height 17
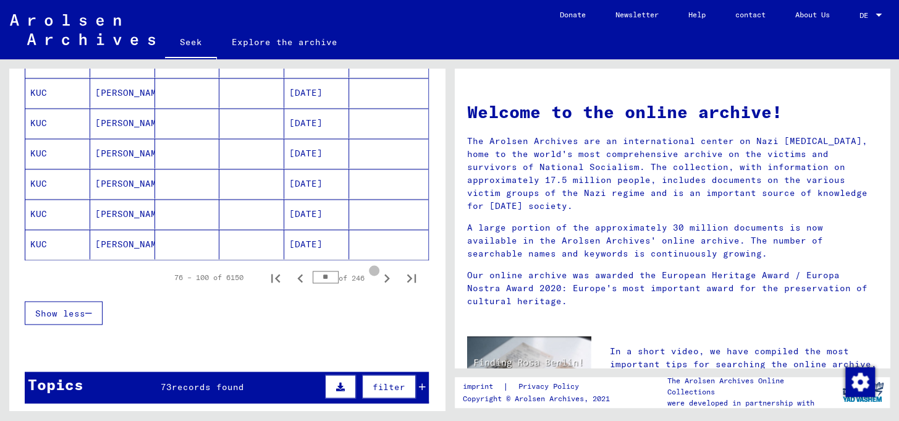
click at [378, 287] on icon "Next page" at bounding box center [386, 277] width 17 height 17
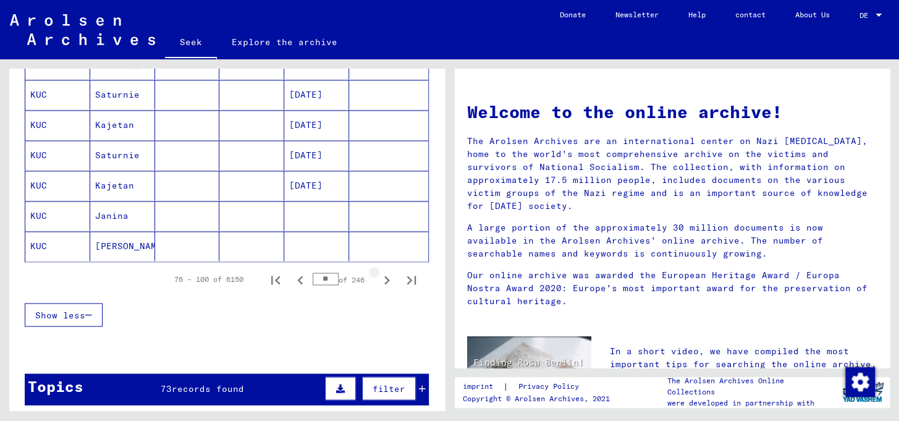
click at [378, 289] on icon "Next page" at bounding box center [386, 279] width 17 height 17
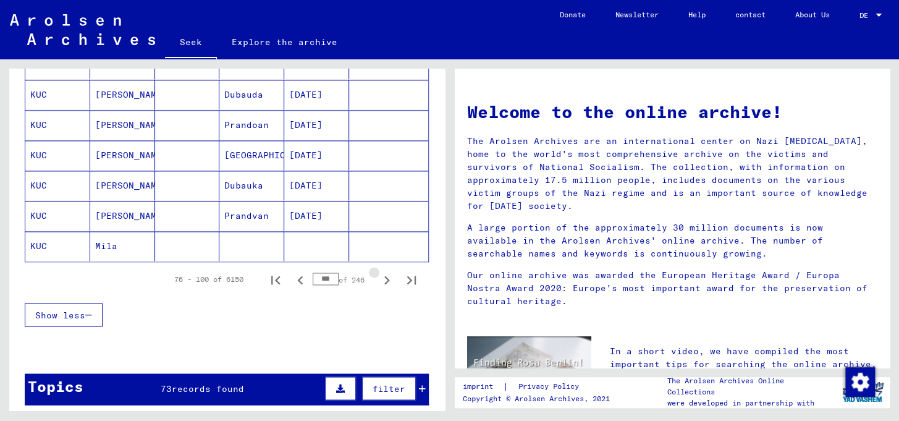
click at [378, 289] on icon "Next page" at bounding box center [386, 279] width 17 height 17
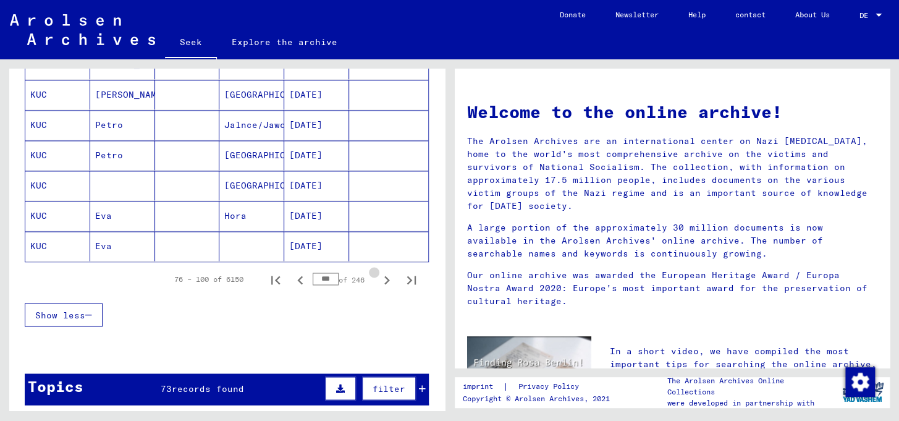
click at [378, 289] on icon "Next page" at bounding box center [386, 279] width 17 height 17
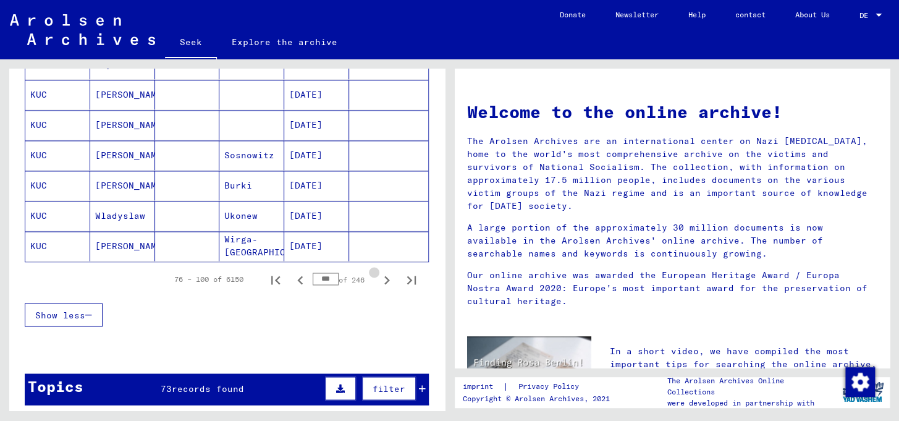
click at [378, 289] on icon "Next page" at bounding box center [386, 279] width 17 height 17
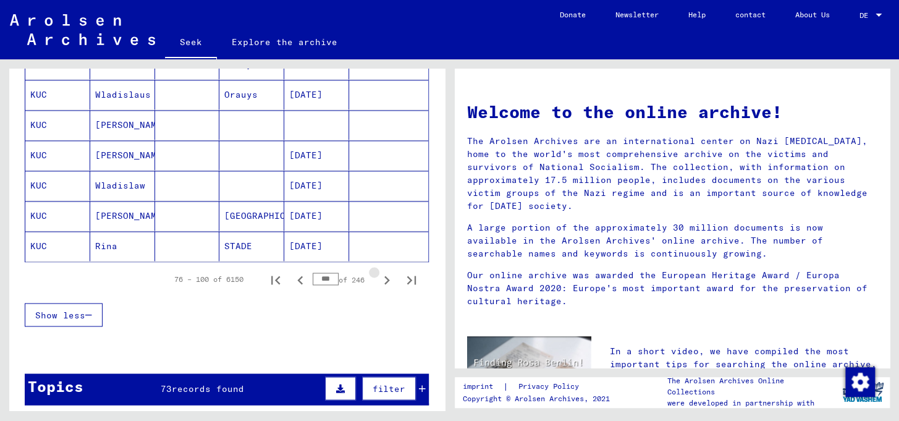
click at [378, 289] on icon "Next page" at bounding box center [386, 279] width 17 height 17
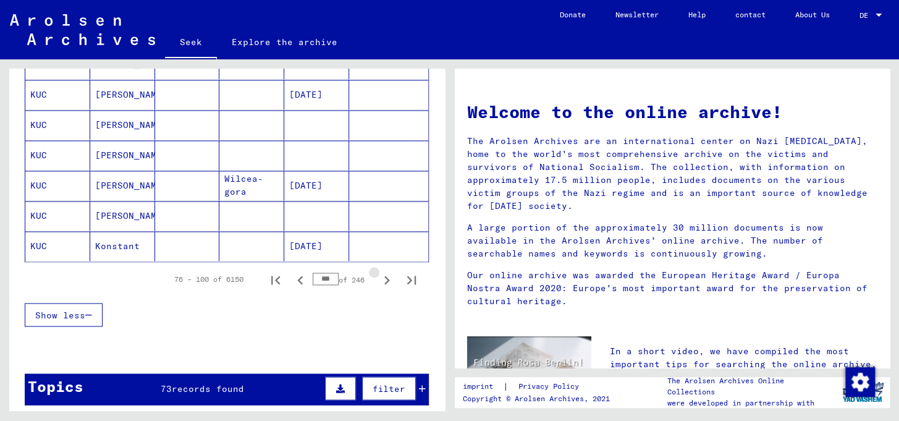
click at [378, 289] on icon "Next page" at bounding box center [386, 279] width 17 height 17
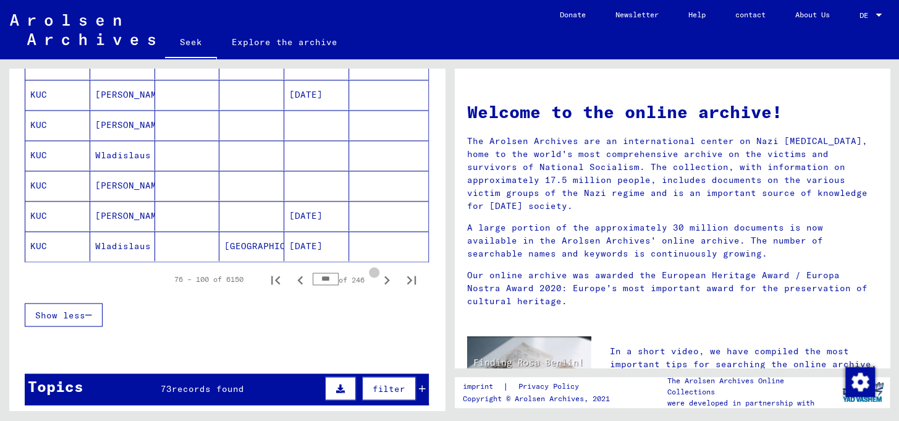
click at [378, 289] on icon "Next page" at bounding box center [386, 279] width 17 height 17
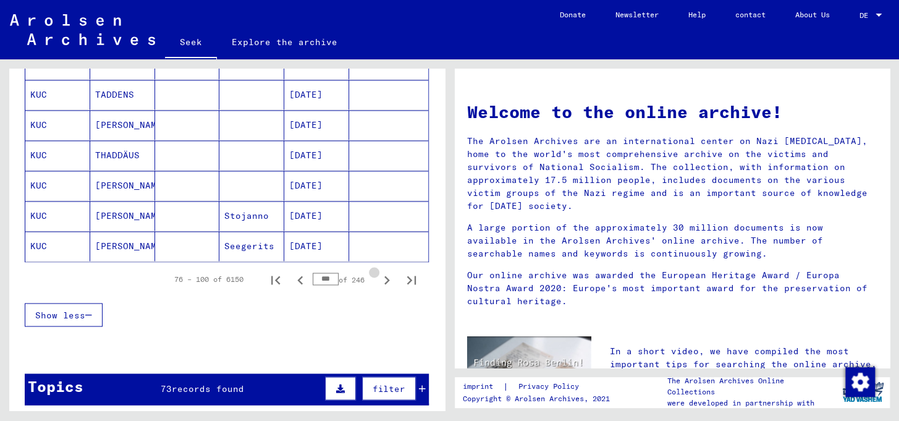
click at [378, 289] on icon "Next page" at bounding box center [386, 279] width 17 height 17
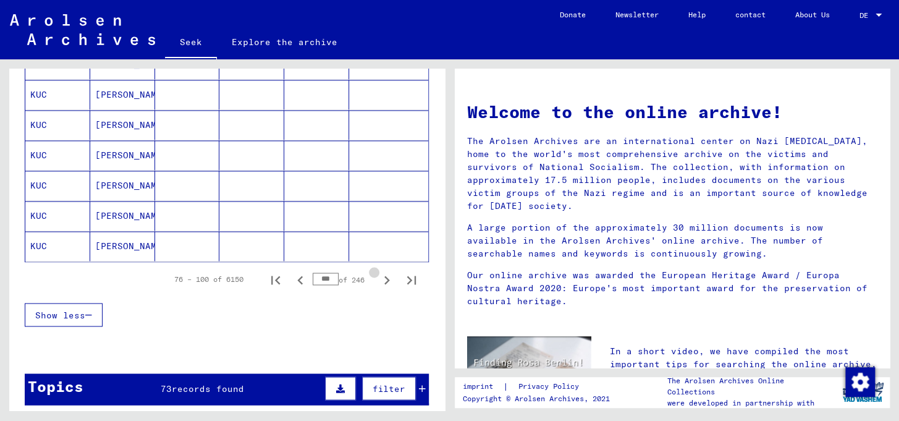
click at [378, 289] on icon "Next page" at bounding box center [386, 279] width 17 height 17
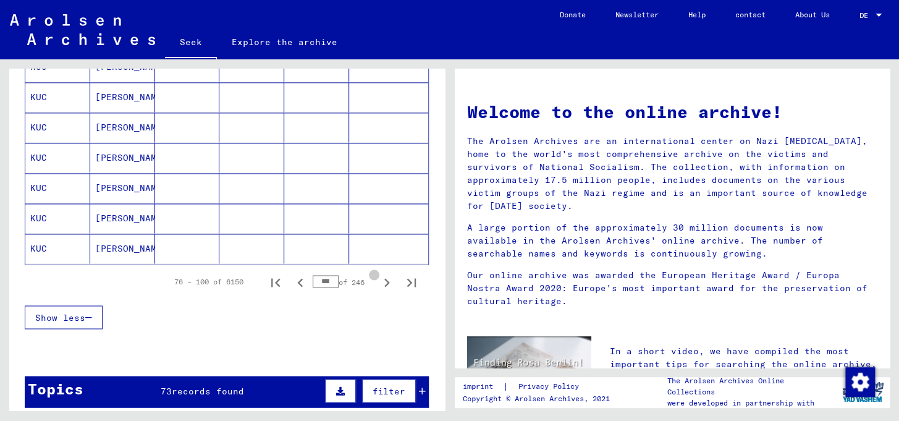
click at [378, 291] on icon "Next page" at bounding box center [386, 282] width 17 height 17
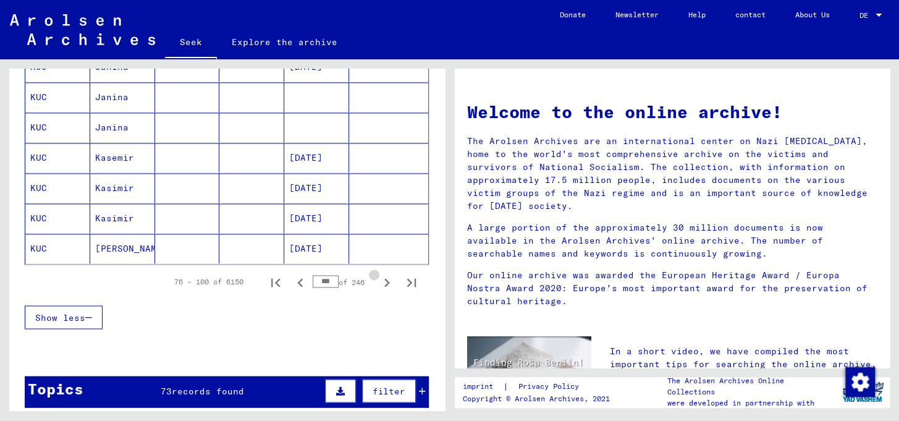
scroll to position [748, 0]
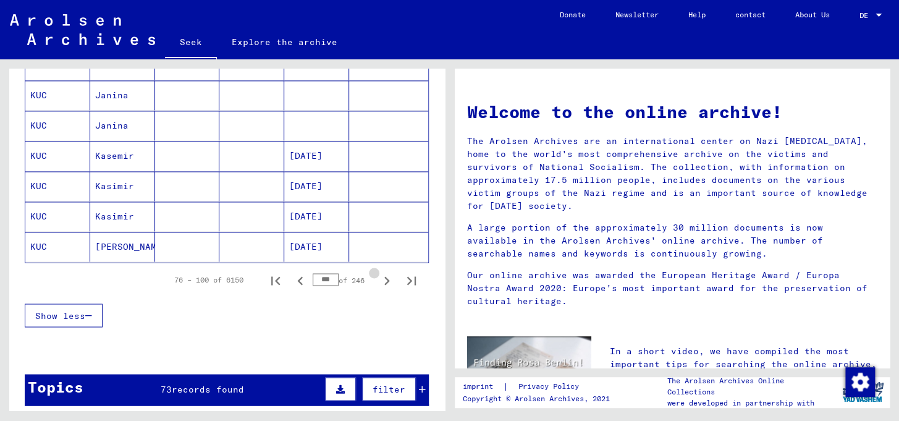
click at [378, 289] on icon "Next page" at bounding box center [386, 280] width 17 height 17
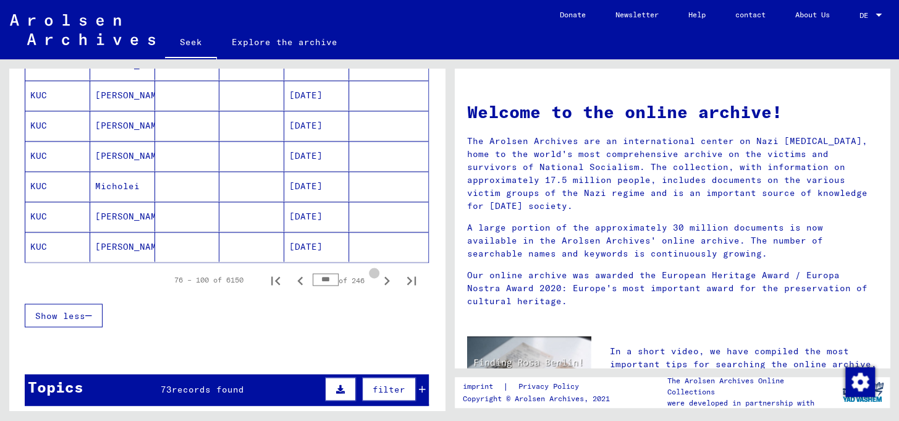
click at [378, 289] on icon "Next page" at bounding box center [386, 280] width 17 height 17
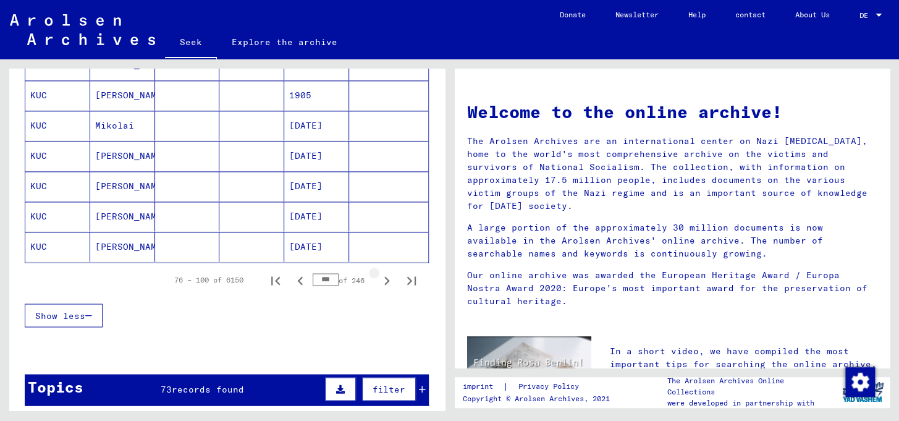
click at [378, 289] on icon "Next page" at bounding box center [386, 280] width 17 height 17
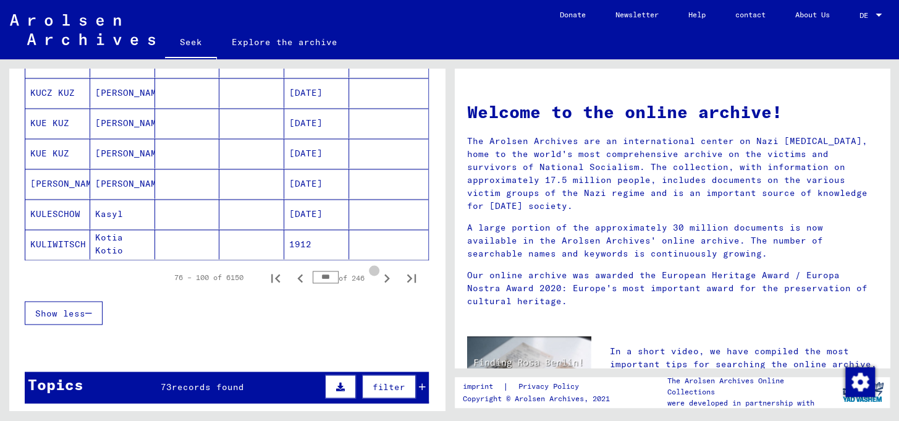
scroll to position [746, 0]
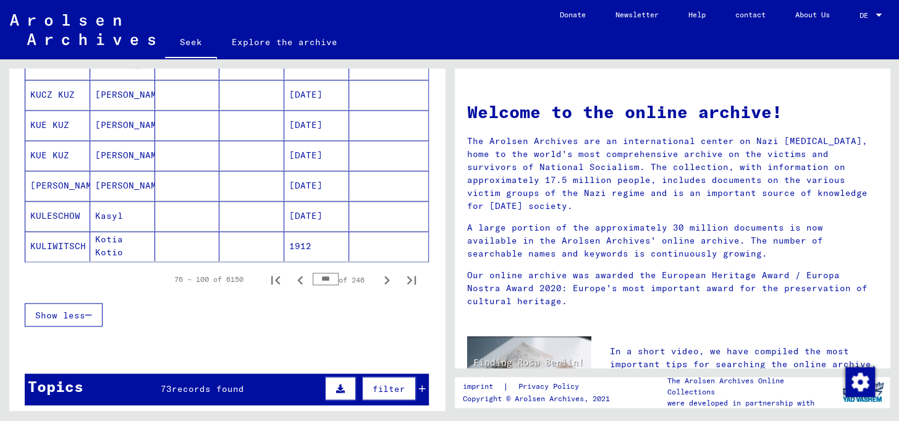
click at [378, 289] on icon "Next page" at bounding box center [386, 279] width 17 height 17
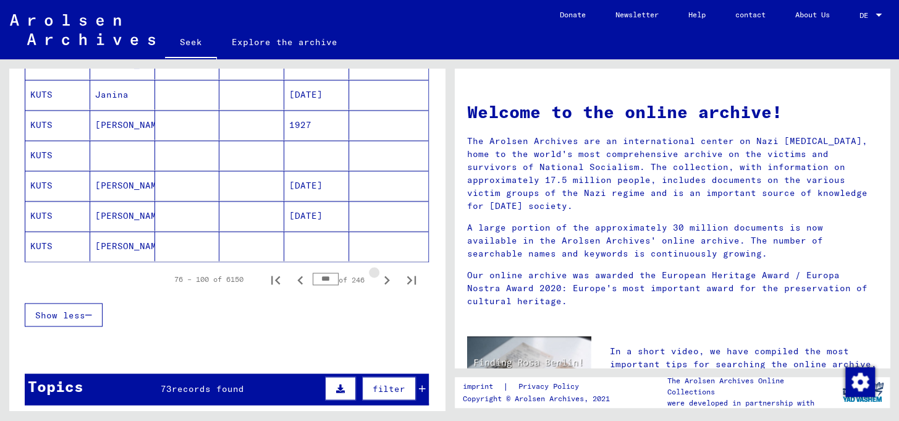
click at [378, 289] on icon "Next page" at bounding box center [386, 279] width 17 height 17
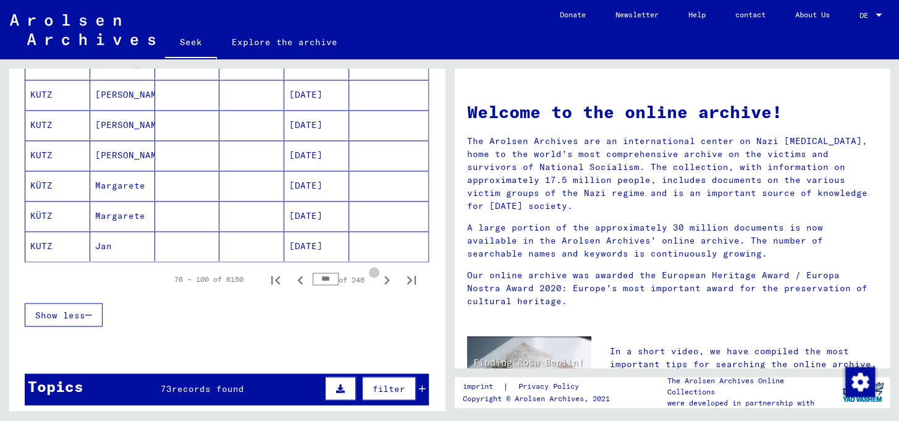
click at [378, 289] on icon "Next page" at bounding box center [386, 279] width 17 height 17
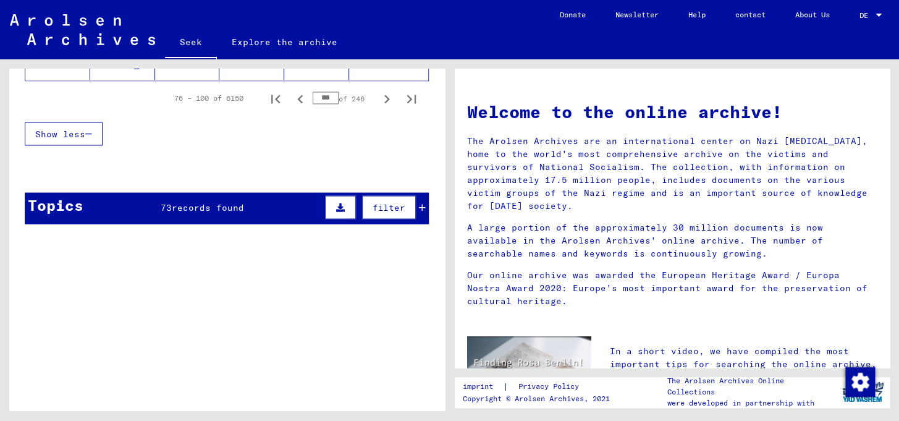
scroll to position [840, 0]
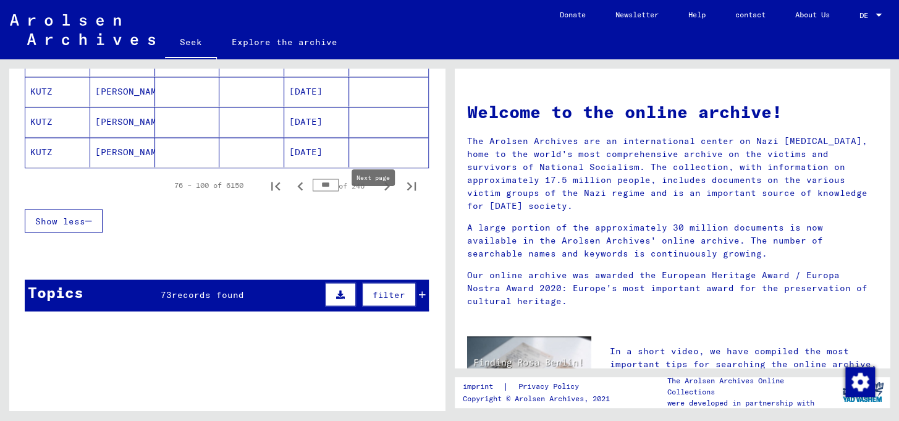
click at [378, 195] on icon "Next page" at bounding box center [386, 185] width 17 height 17
type input "***"
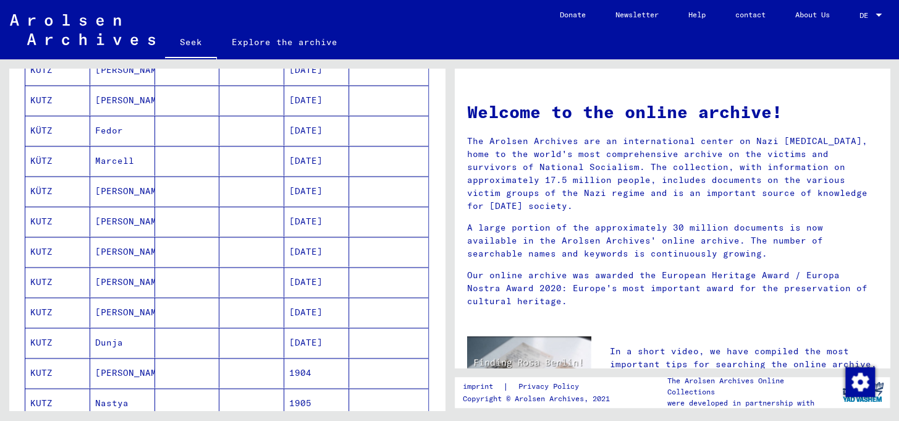
scroll to position [0, 0]
